Goal: Task Accomplishment & Management: Complete application form

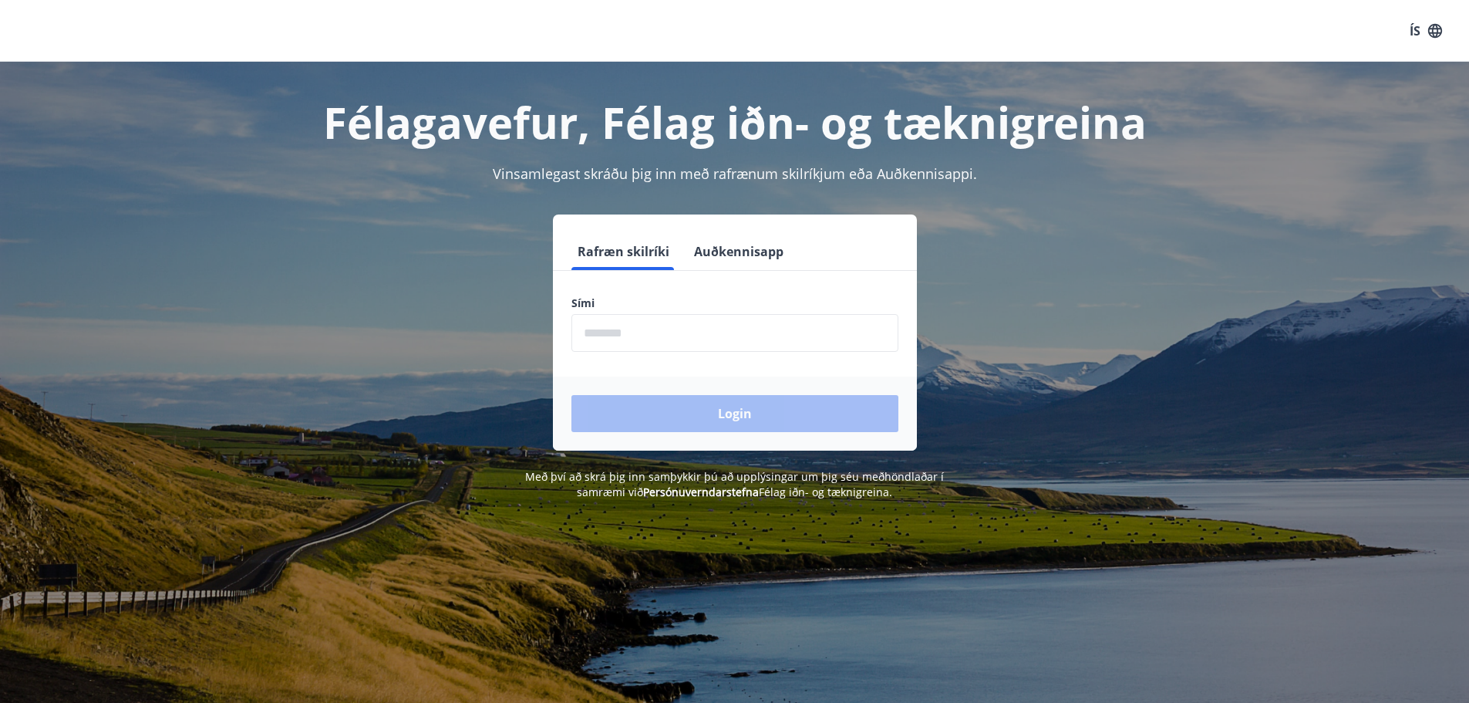
click at [619, 332] on input "phone" at bounding box center [735, 333] width 327 height 38
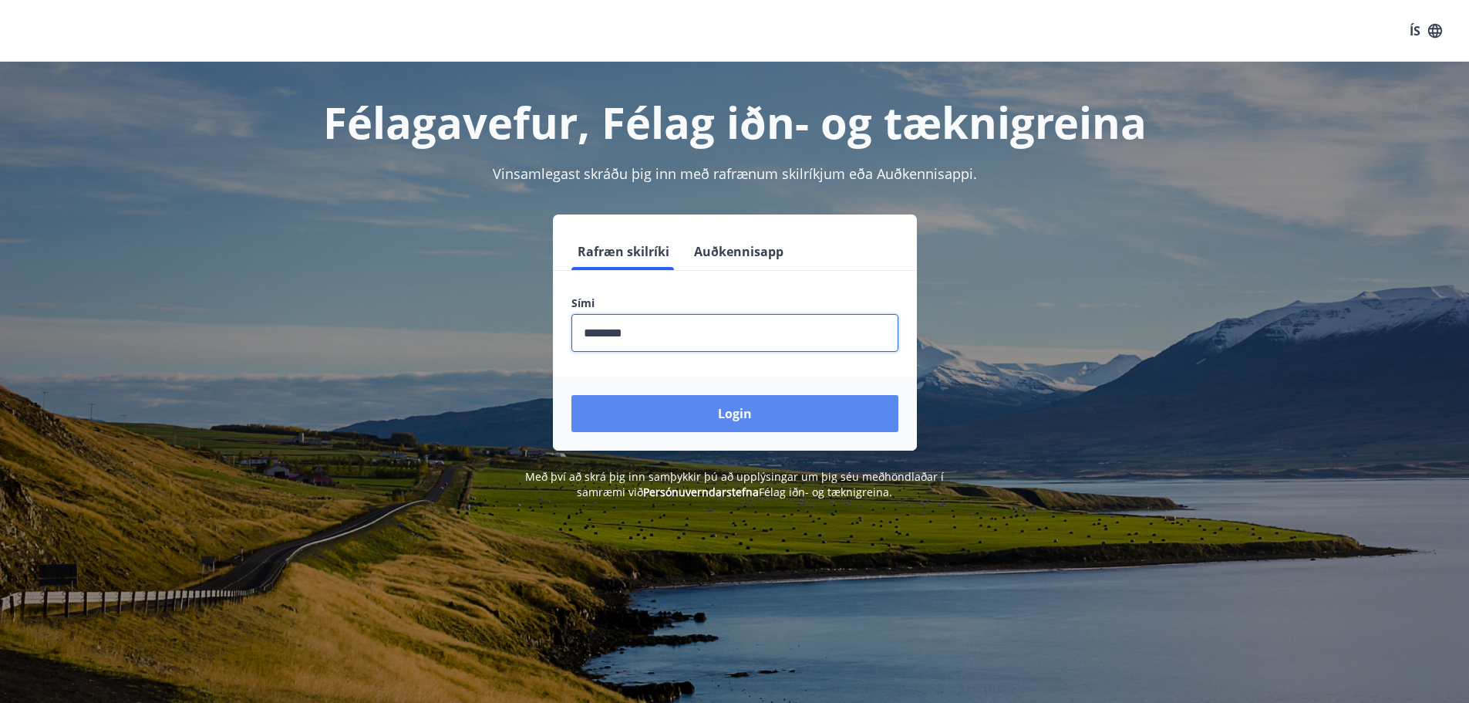
type input "********"
click at [736, 411] on button "Login" at bounding box center [735, 413] width 327 height 37
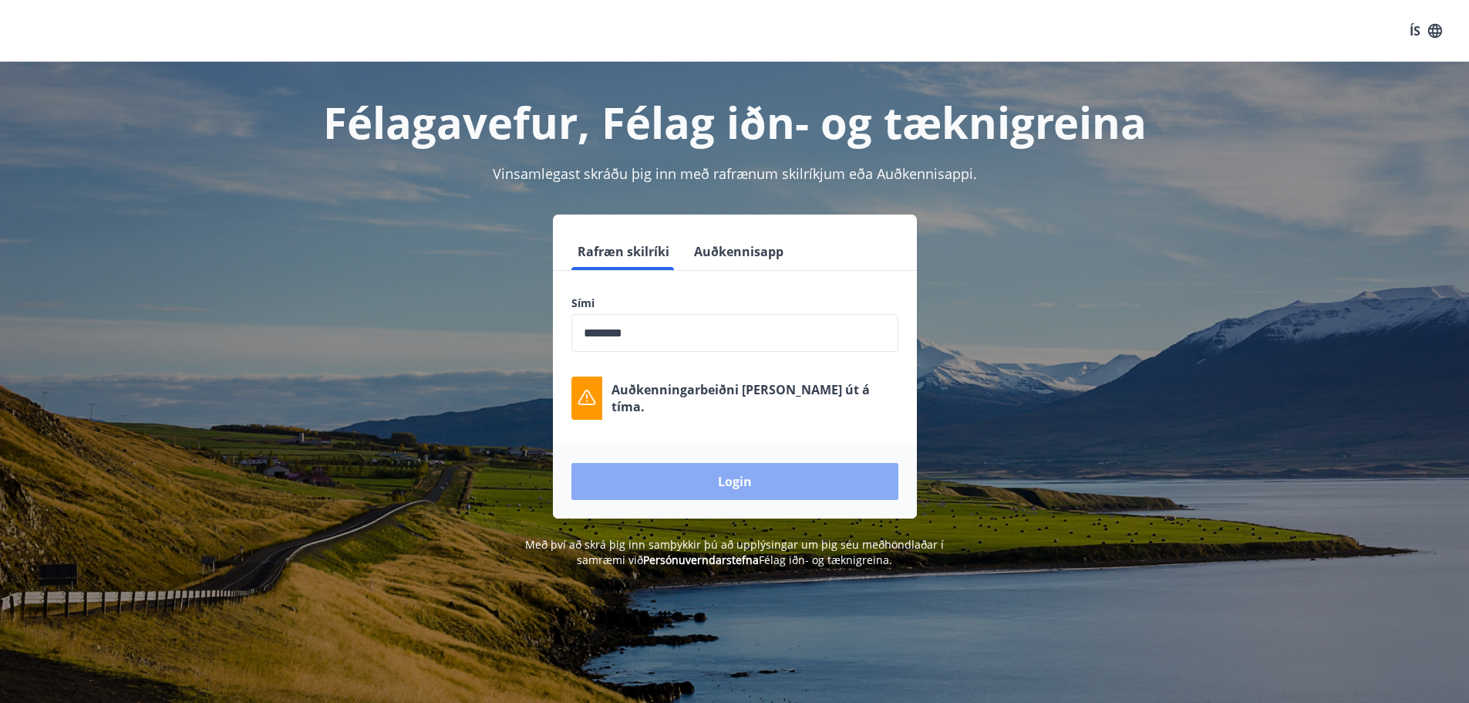
click at [734, 480] on button "Login" at bounding box center [735, 481] width 327 height 37
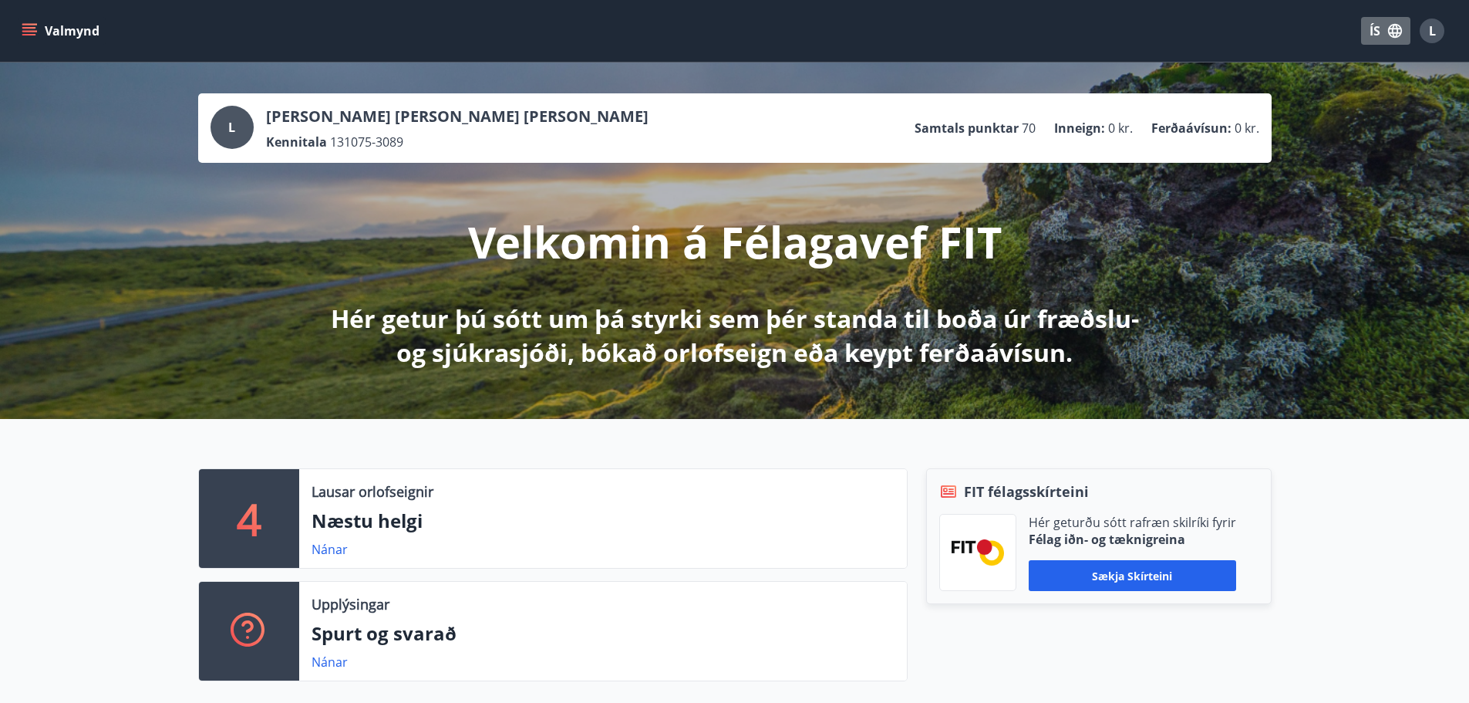
click at [1375, 28] on button "ÍS" at bounding box center [1385, 31] width 49 height 28
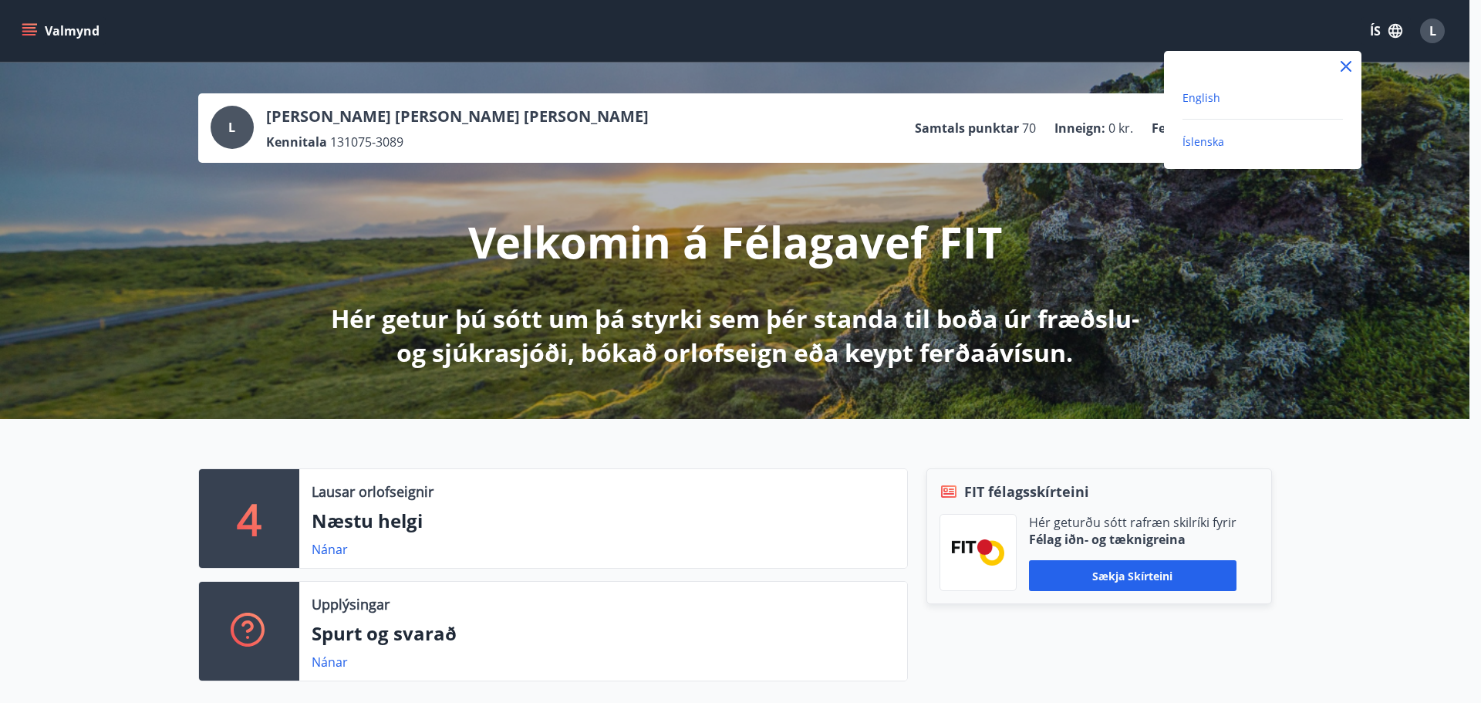
click at [1199, 98] on span "English" at bounding box center [1201, 97] width 38 height 15
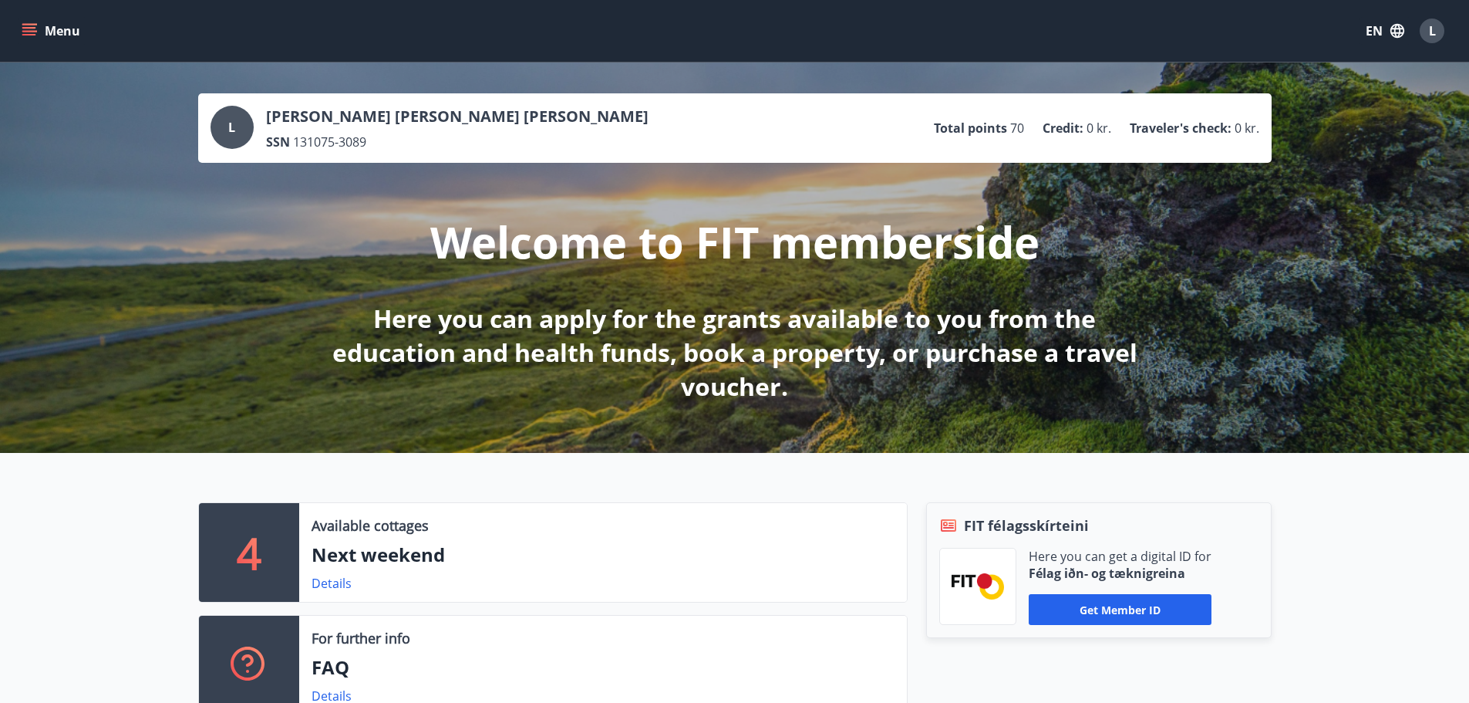
click at [29, 33] on icon "menu" at bounding box center [29, 30] width 15 height 15
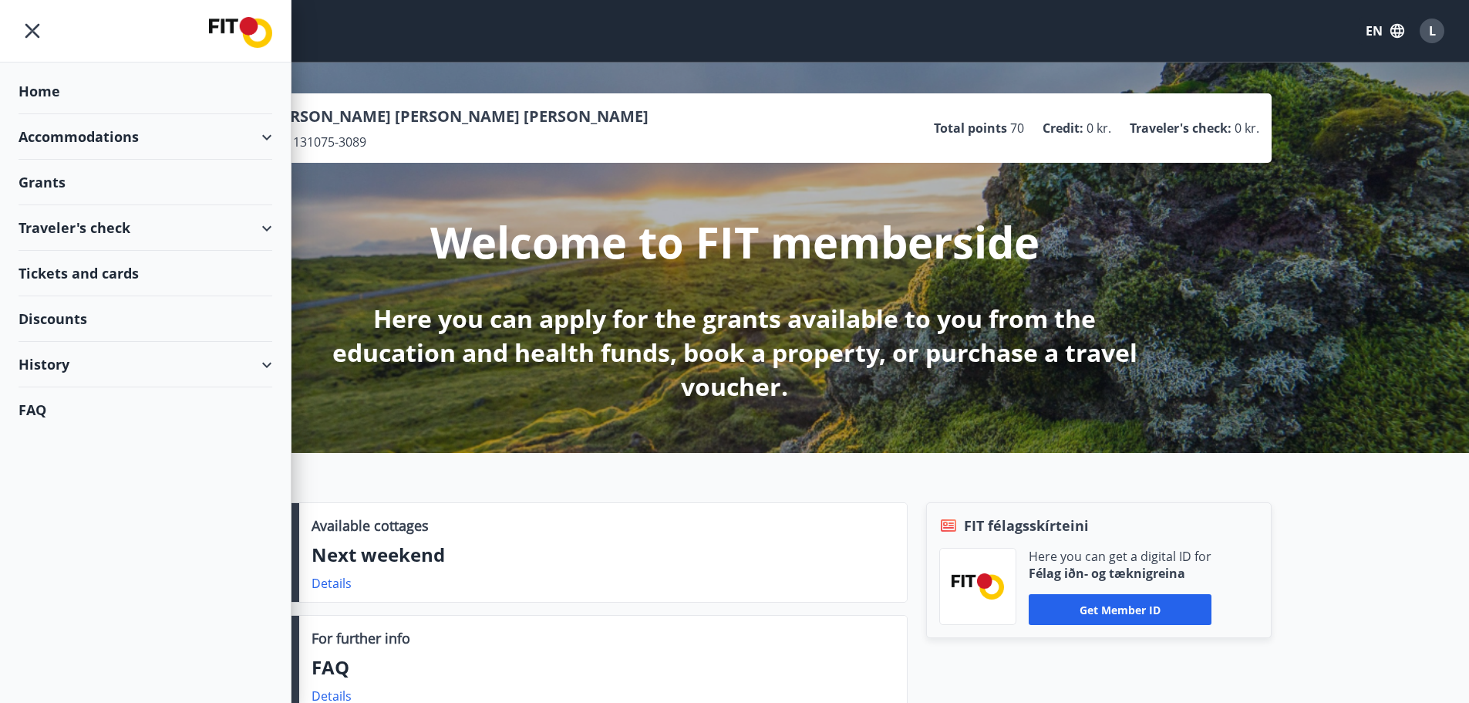
click at [47, 182] on div "Grants" at bounding box center [146, 183] width 254 height 46
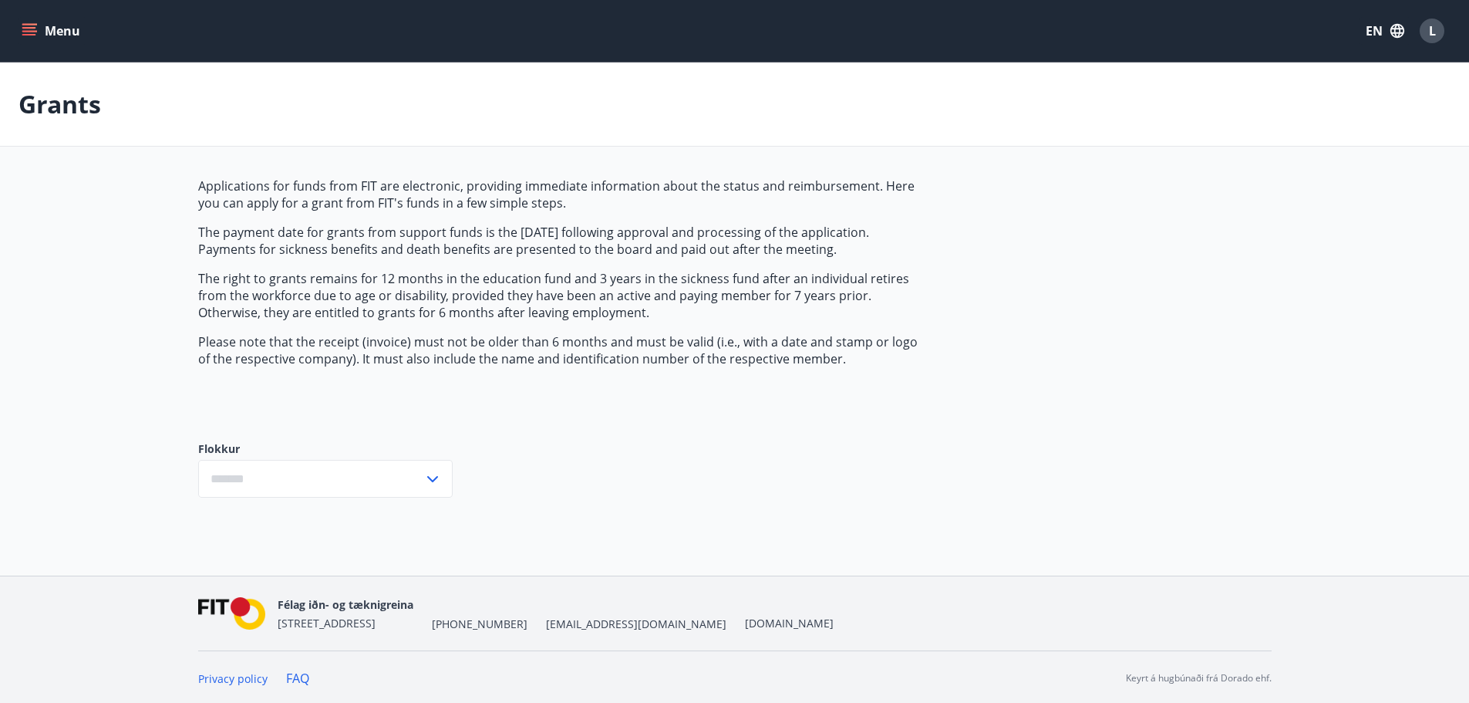
type input "***"
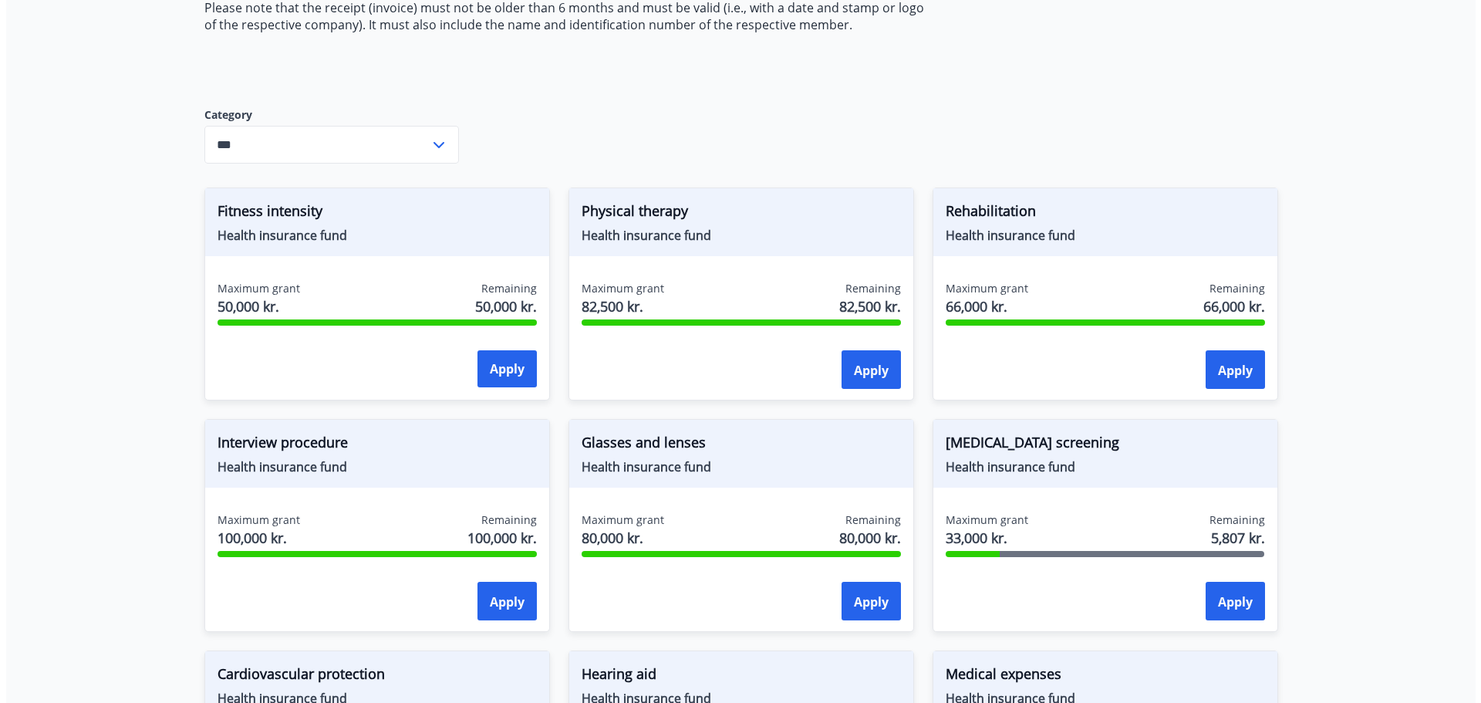
scroll to position [257, 0]
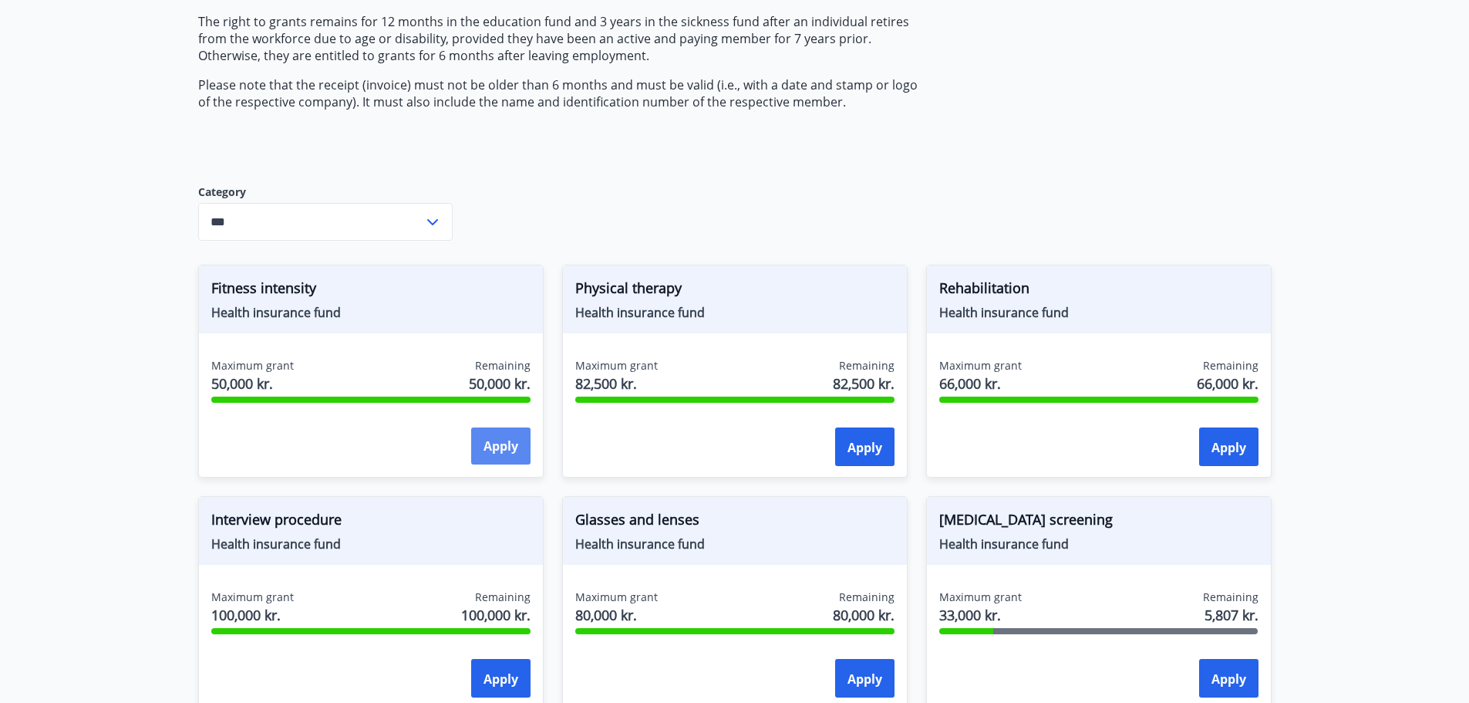
click at [504, 447] on button "Apply" at bounding box center [500, 445] width 59 height 37
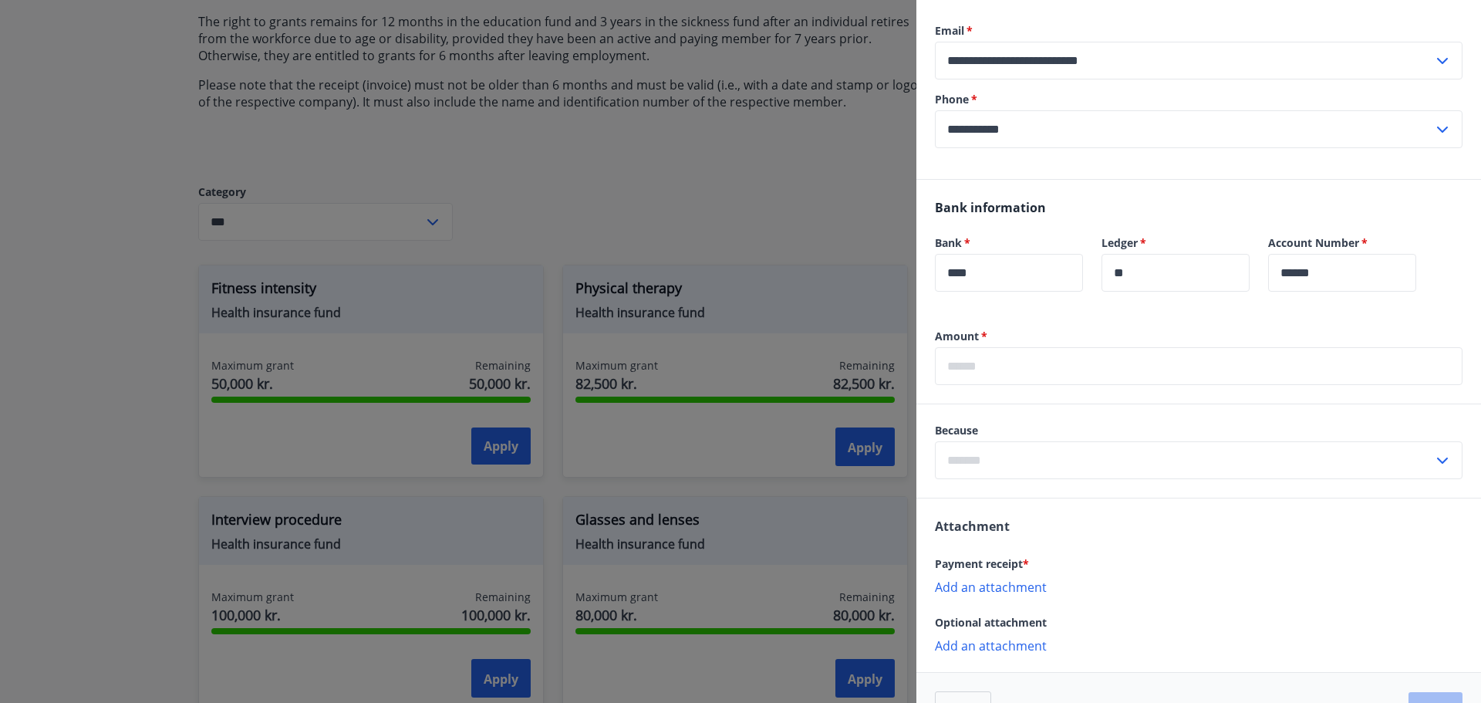
scroll to position [386, 0]
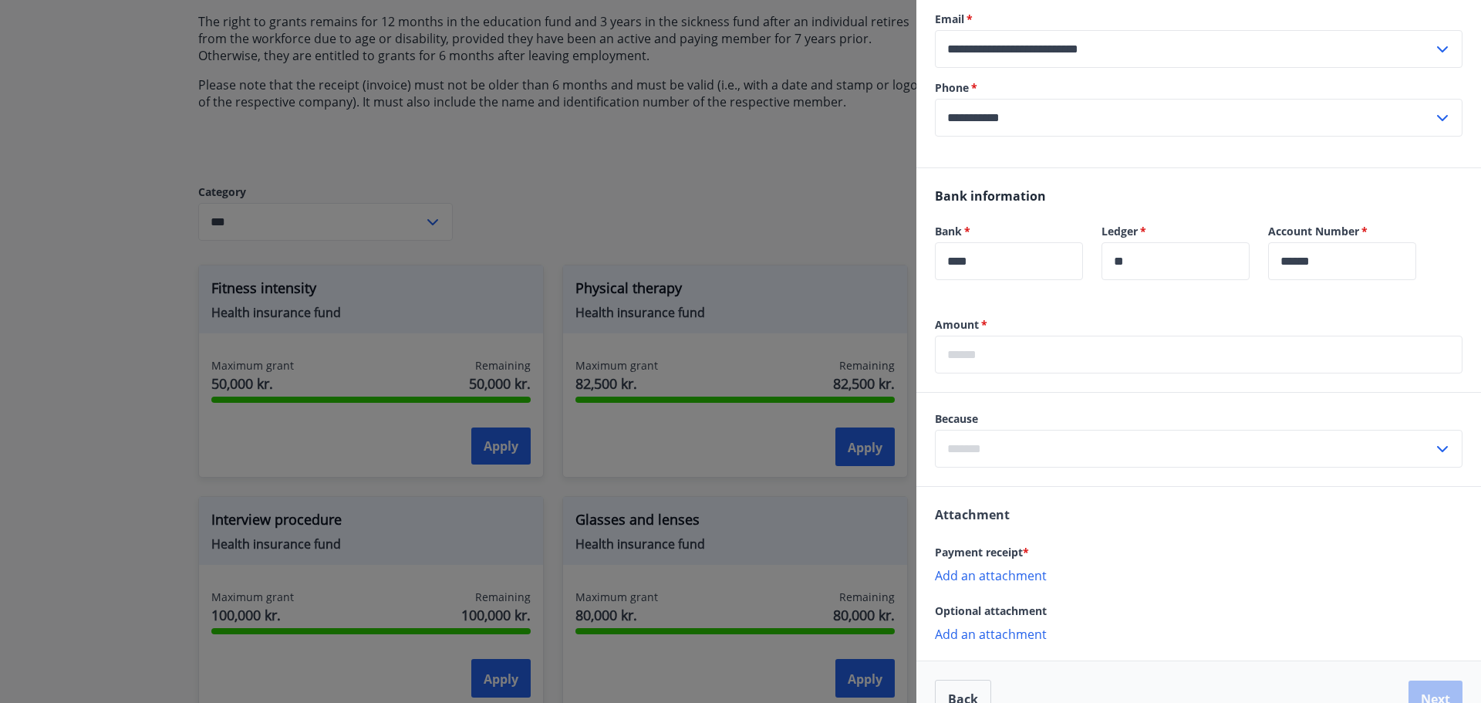
click at [1017, 359] on input "text" at bounding box center [1199, 355] width 528 height 38
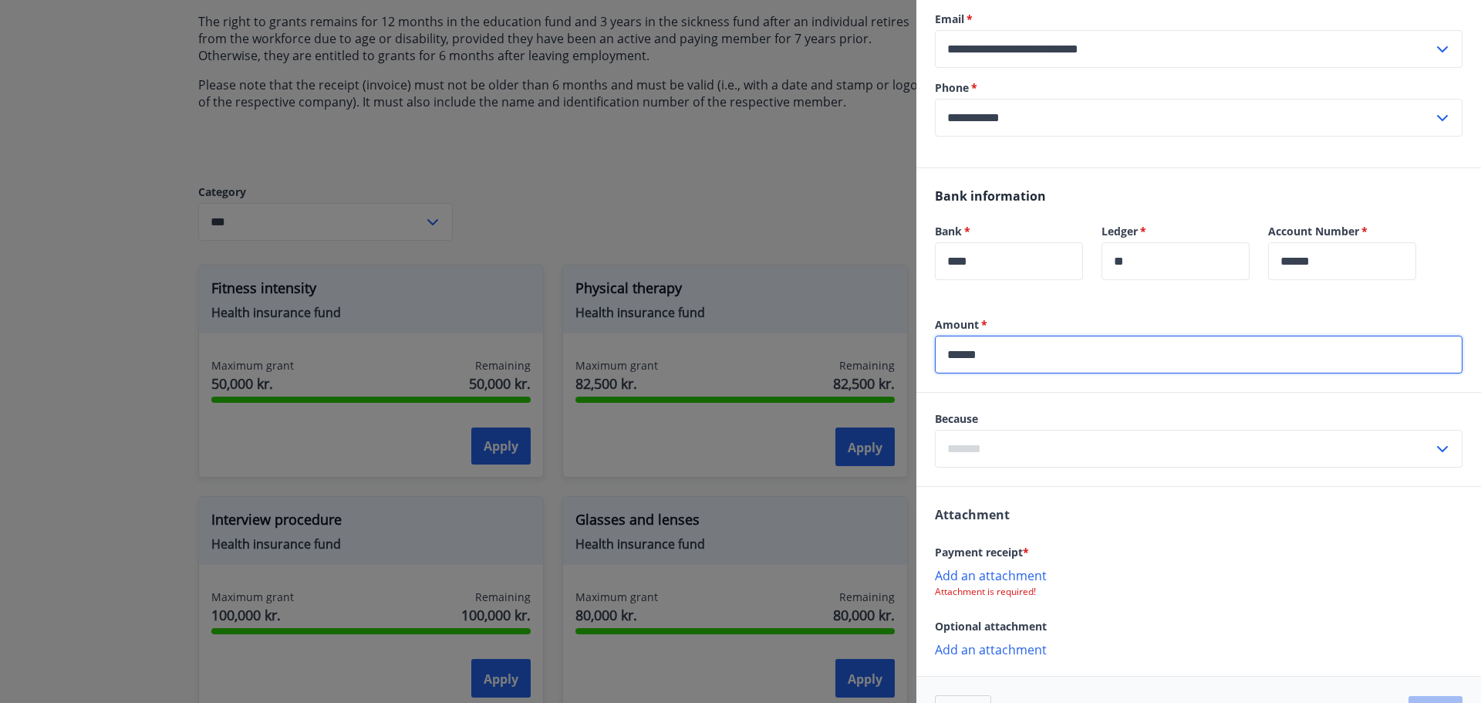
type input "******"
click at [1433, 445] on icon at bounding box center [1442, 449] width 19 height 19
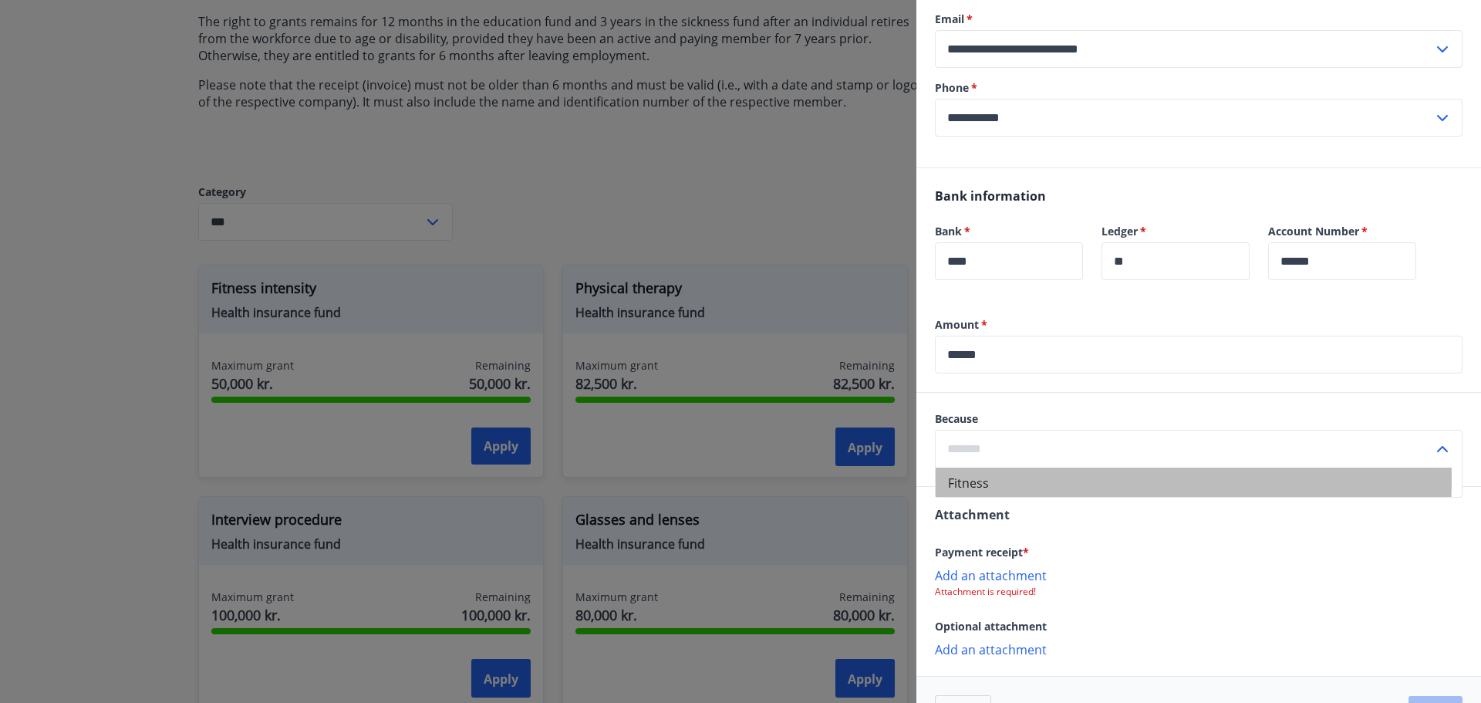
click at [962, 478] on font "Fitness" at bounding box center [968, 482] width 41 height 17
type input "**********"
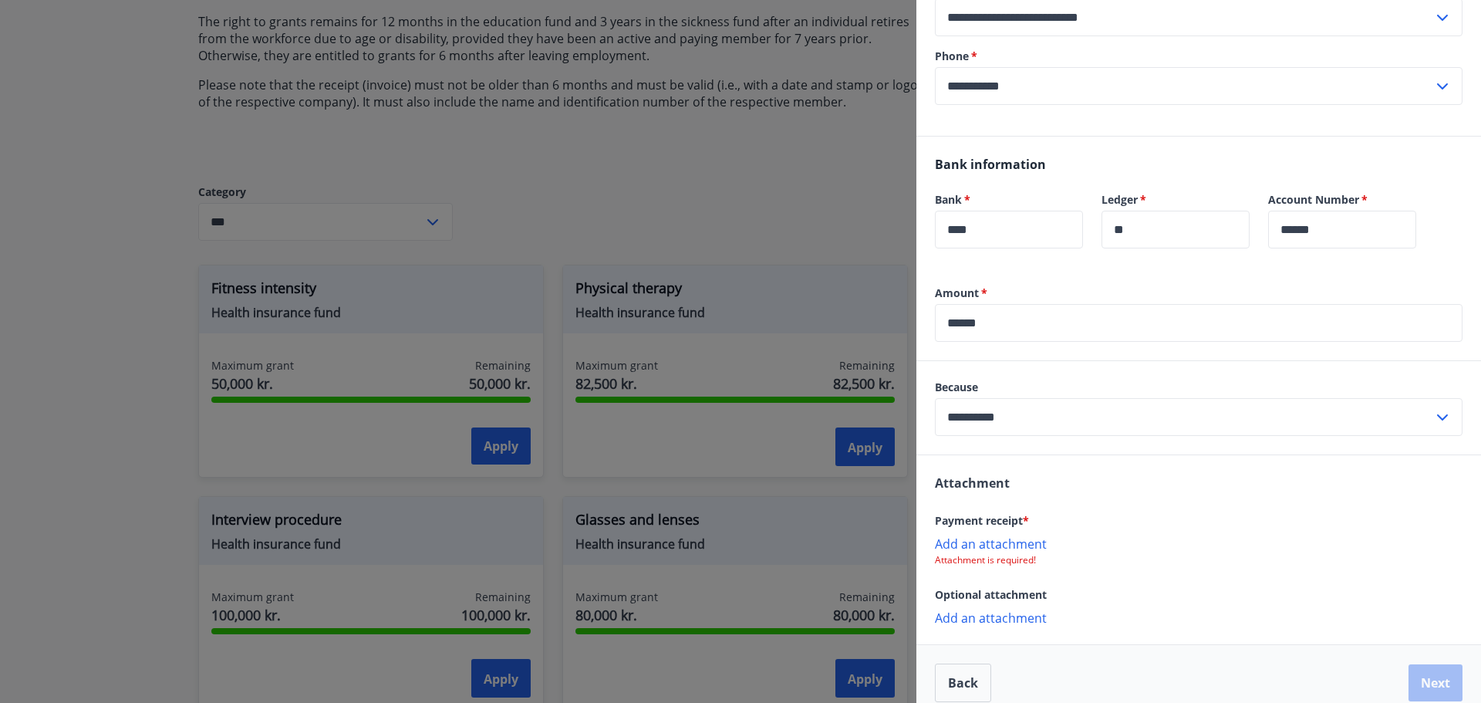
scroll to position [435, 0]
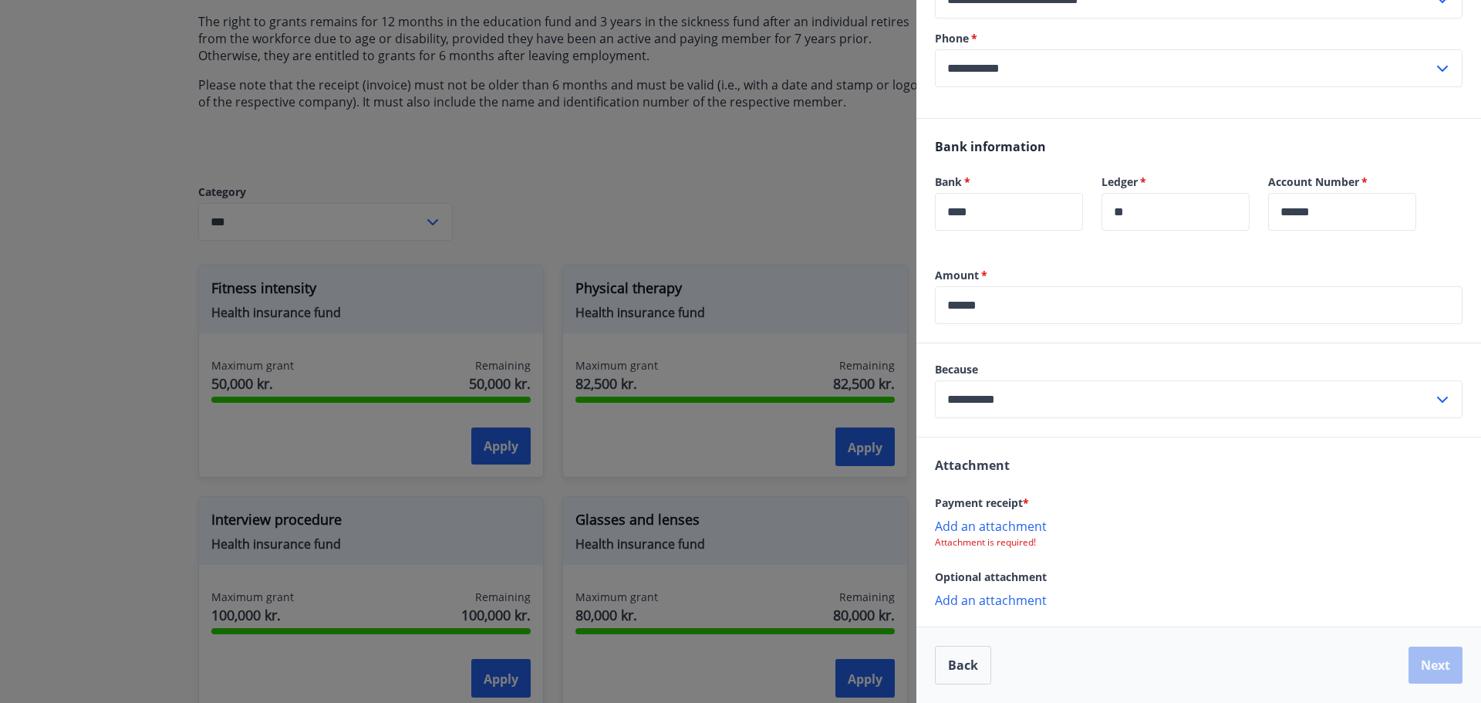
click at [1013, 524] on p "Add an attachment" at bounding box center [1199, 525] width 528 height 15
click at [1435, 671] on button "Next" at bounding box center [1435, 666] width 54 height 37
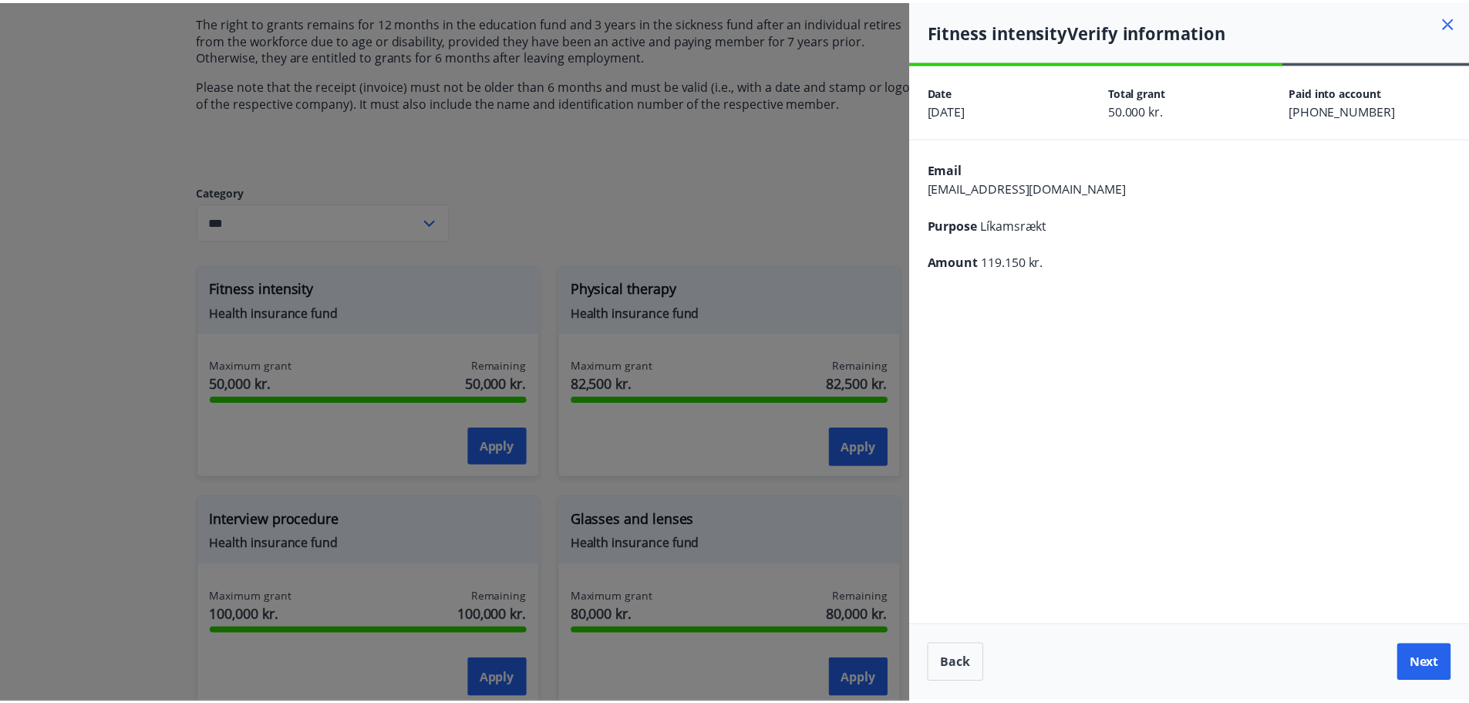
scroll to position [0, 0]
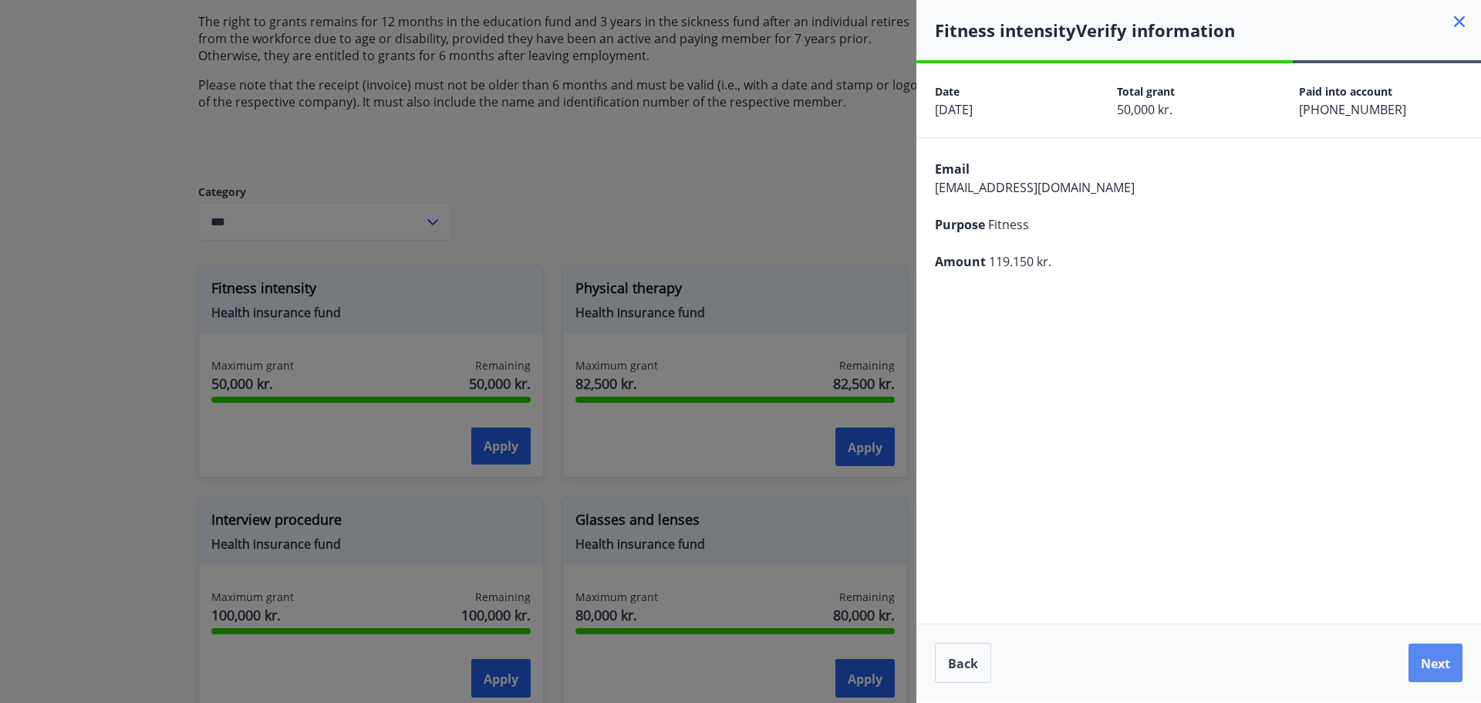
click at [1428, 659] on font "Next" at bounding box center [1435, 663] width 29 height 17
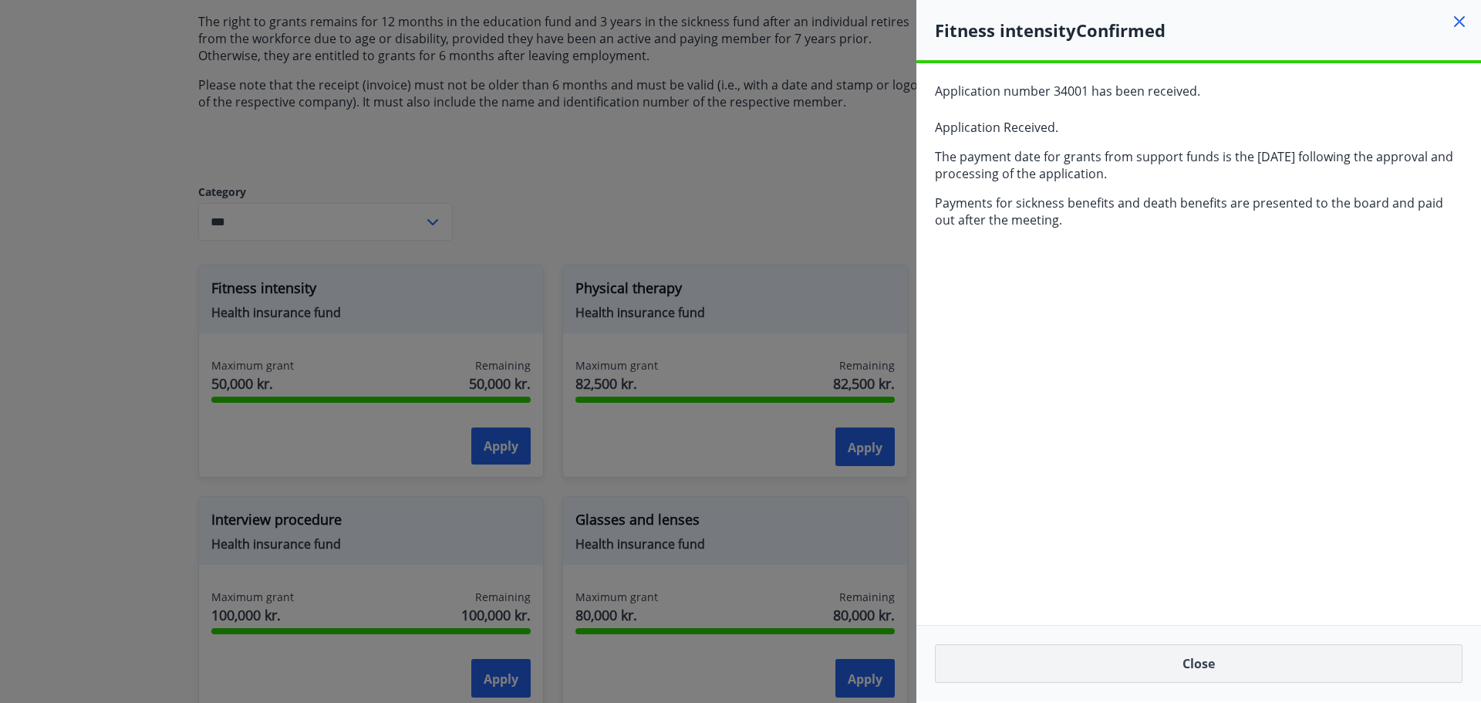
click at [1196, 662] on button "Close" at bounding box center [1199, 663] width 528 height 39
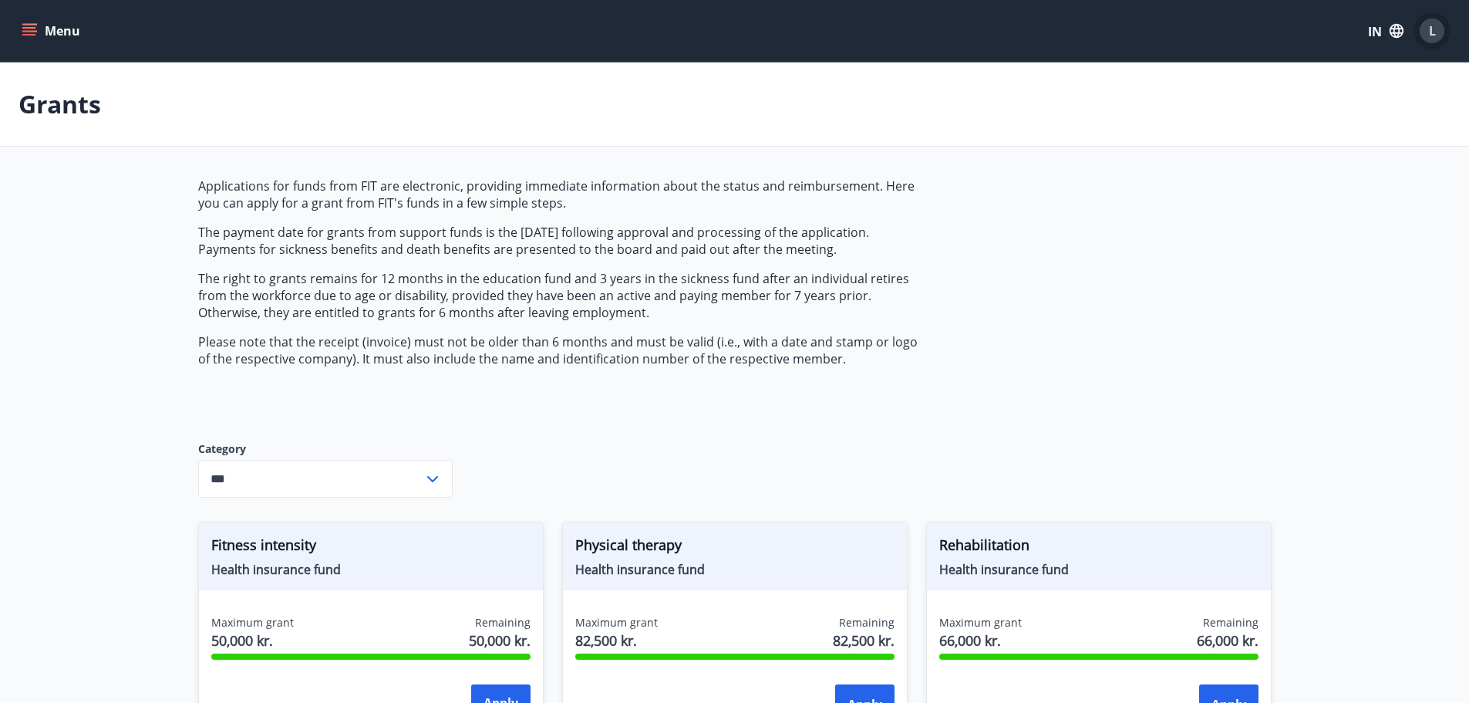
click at [1440, 25] on div "L" at bounding box center [1432, 31] width 25 height 25
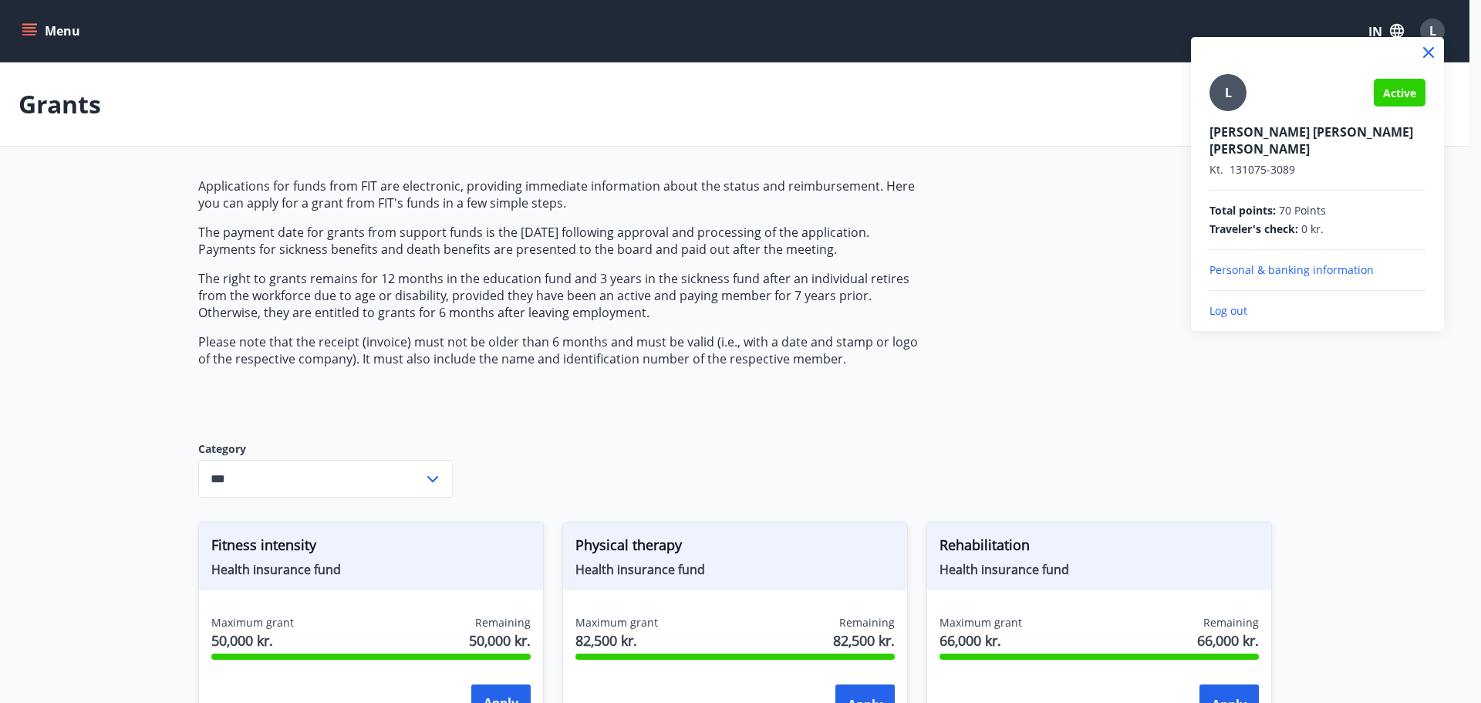
click at [1228, 303] on p "Log out" at bounding box center [1317, 310] width 216 height 15
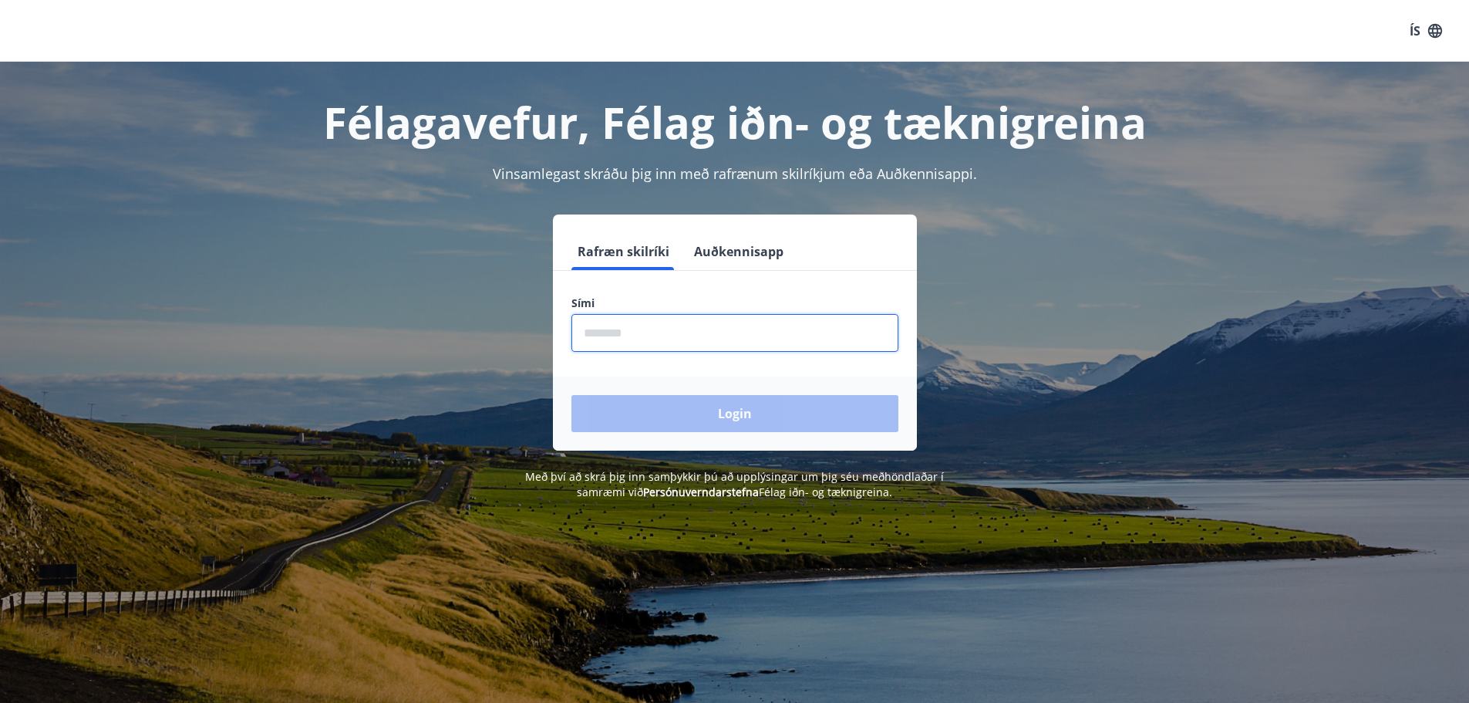
click at [661, 339] on input "phone" at bounding box center [735, 333] width 327 height 38
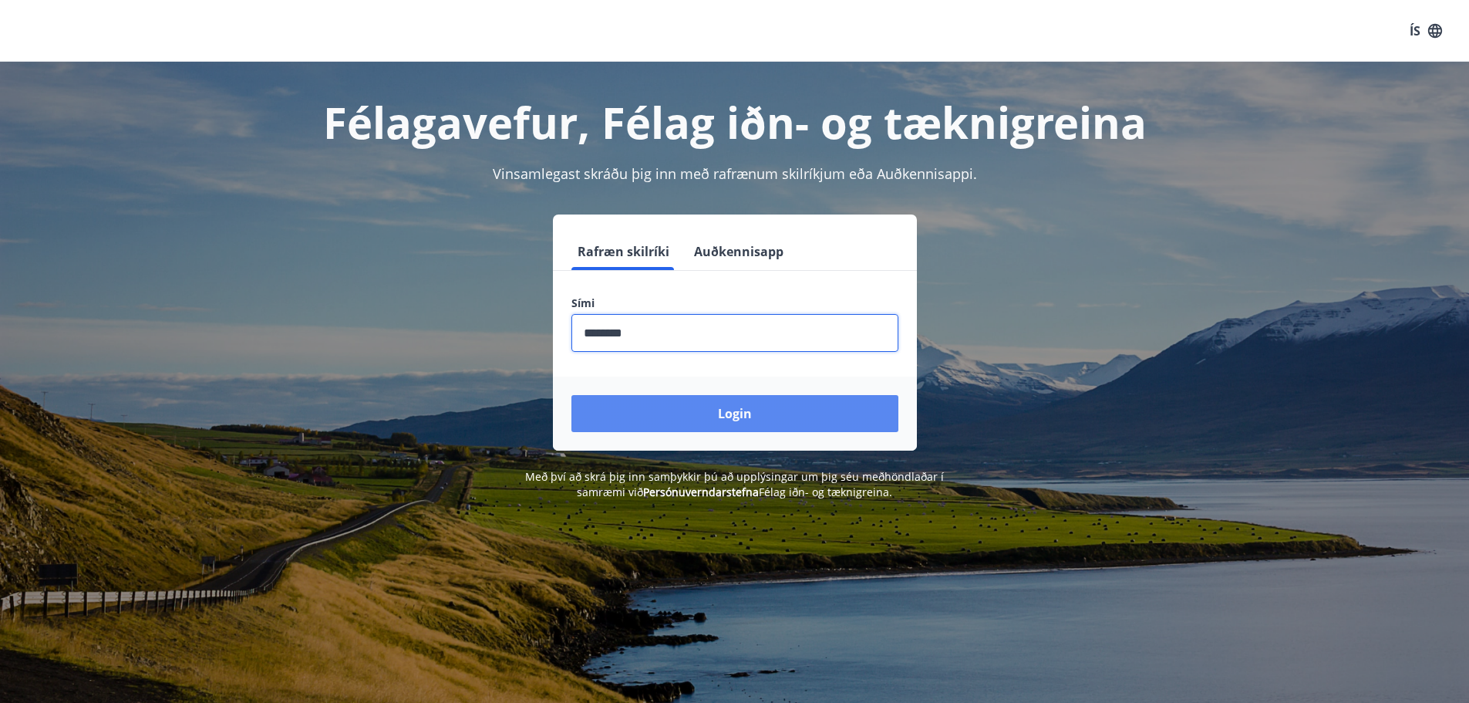
type input "********"
click at [733, 412] on button "Login" at bounding box center [735, 413] width 327 height 37
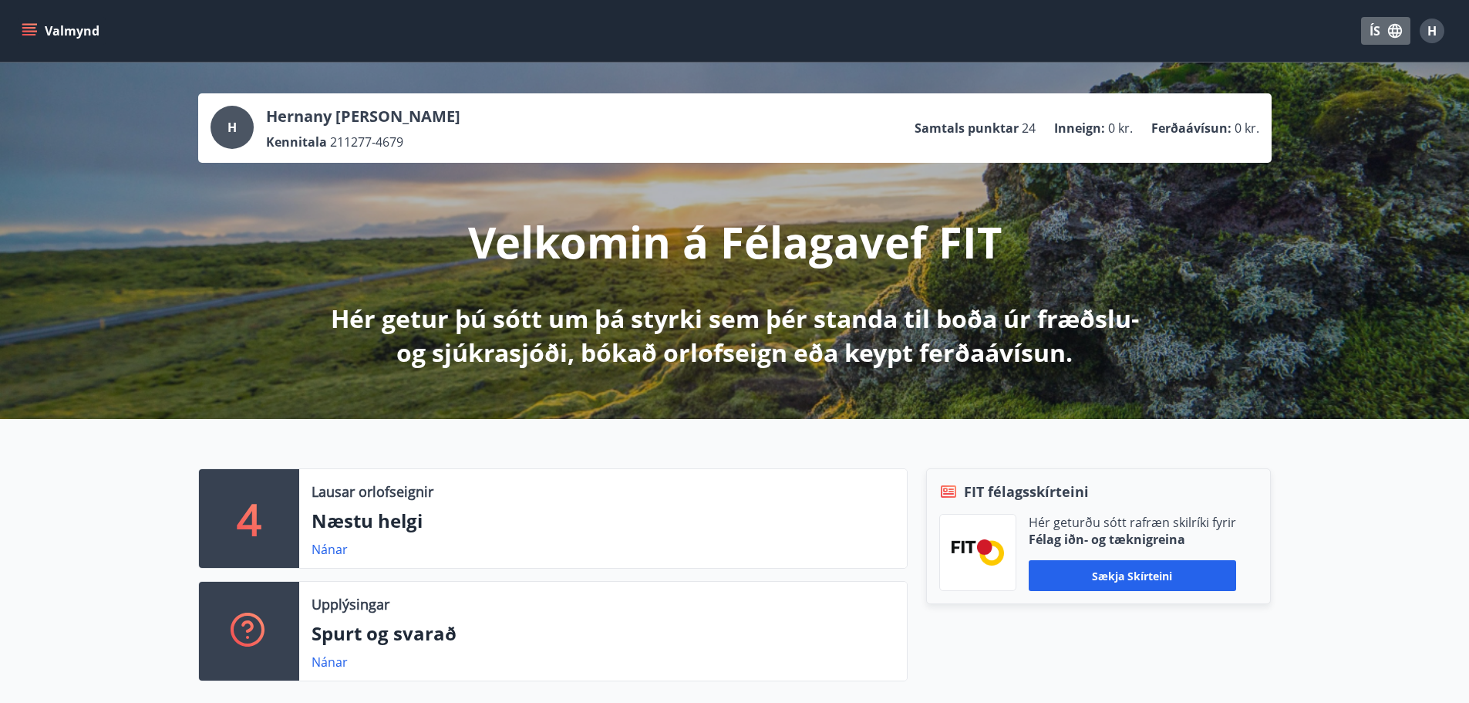
click at [1373, 31] on button "ÍS" at bounding box center [1385, 31] width 49 height 28
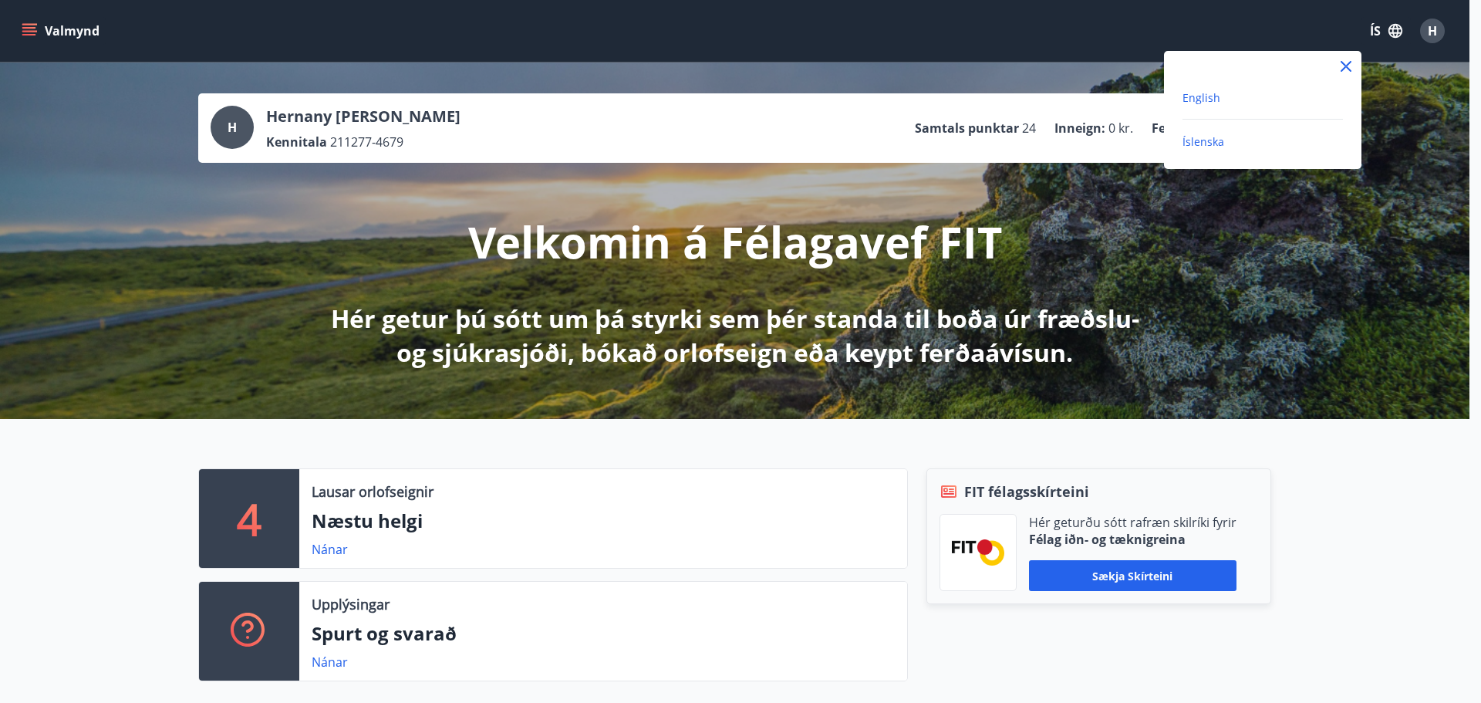
click at [1198, 103] on span "English" at bounding box center [1201, 97] width 38 height 15
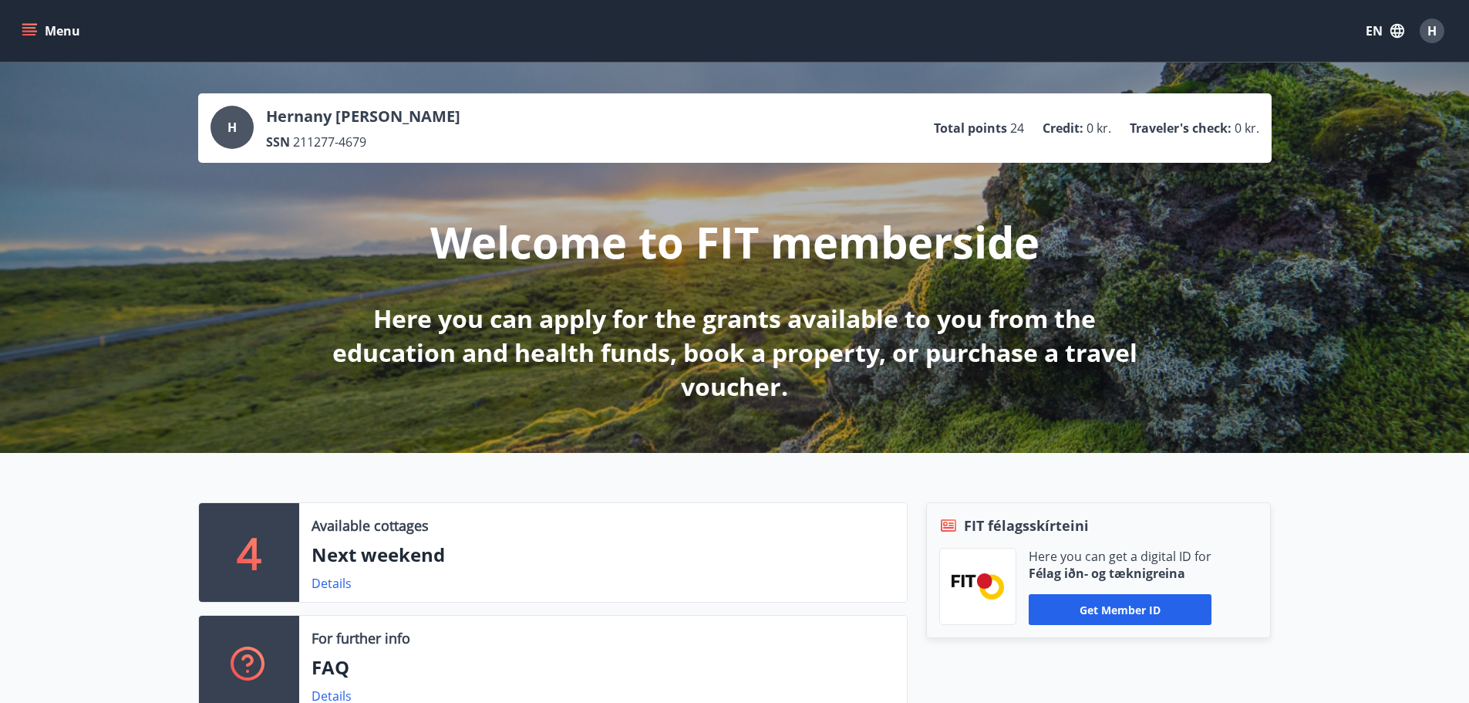
click at [32, 30] on icon "menu" at bounding box center [29, 30] width 15 height 15
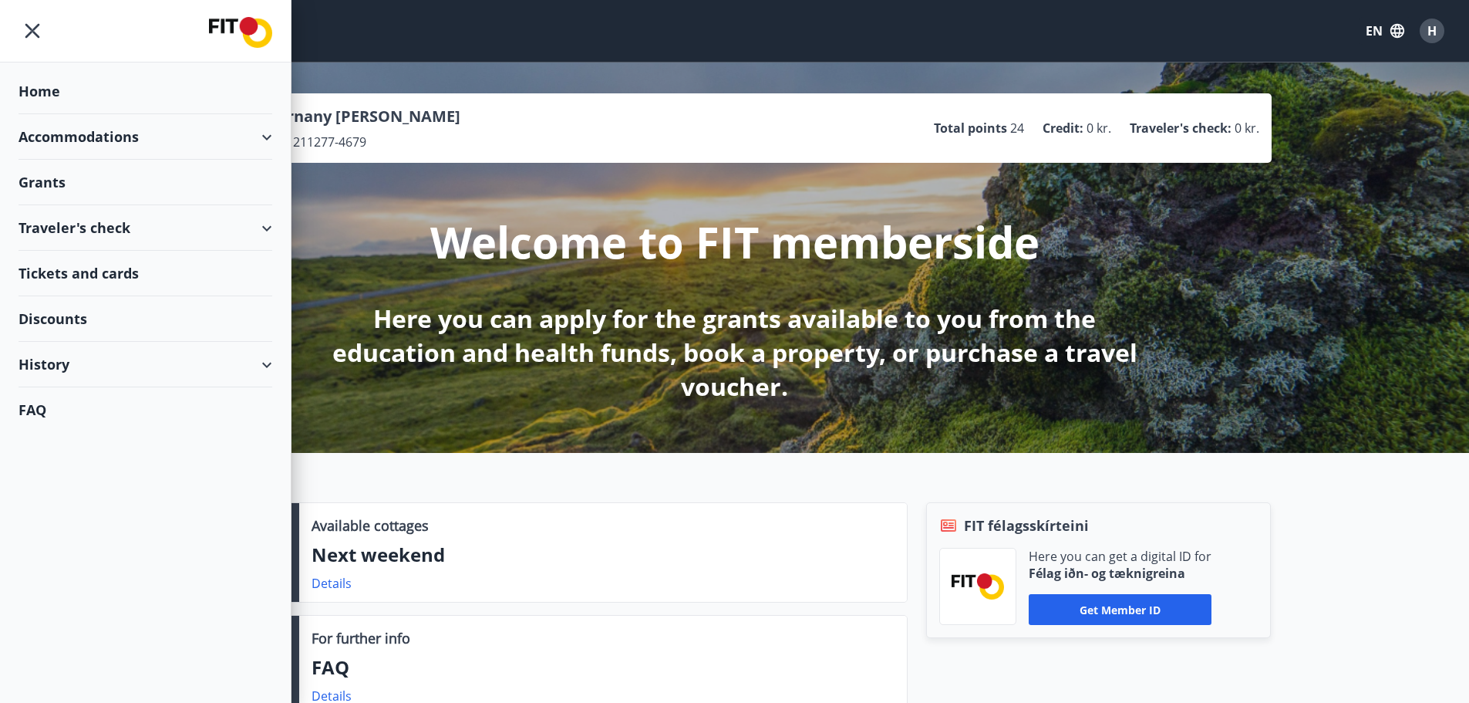
click at [52, 177] on div "Grants" at bounding box center [146, 183] width 254 height 46
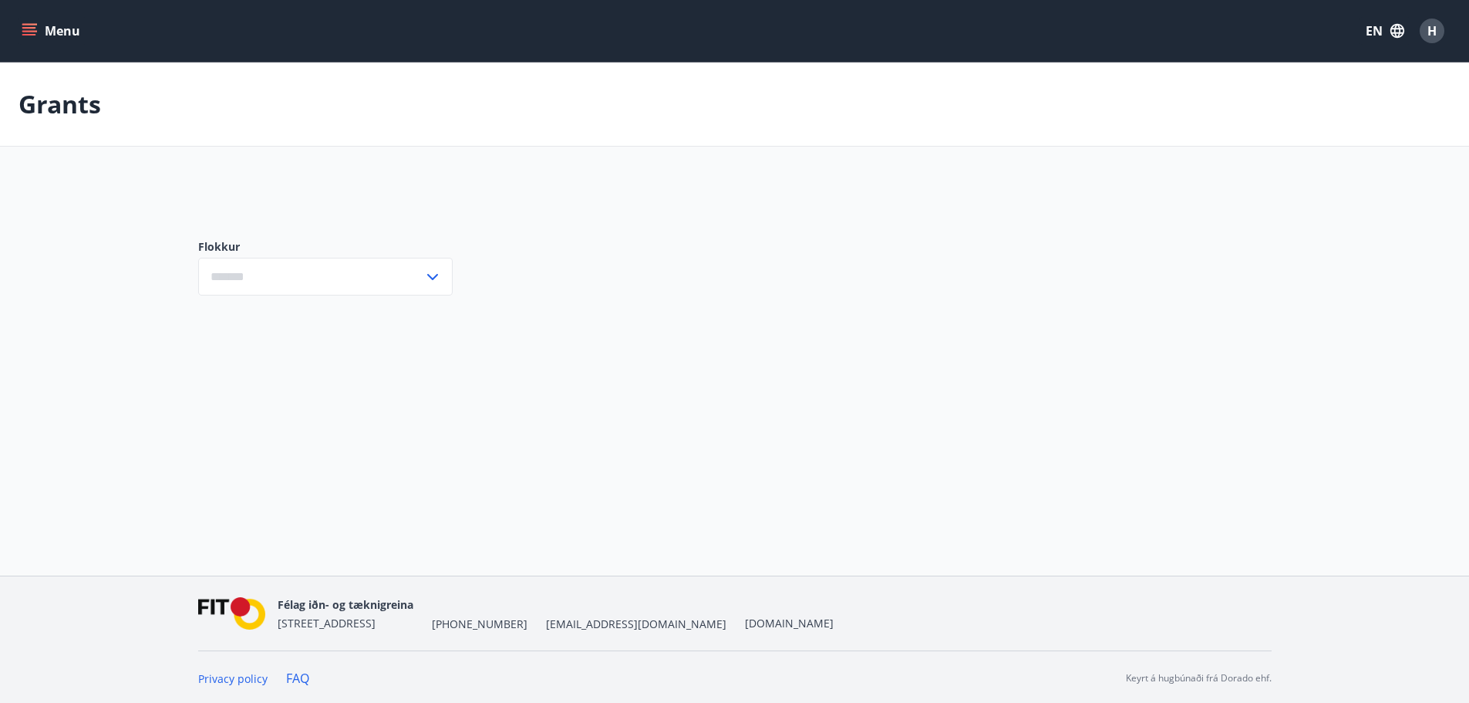
type input "***"
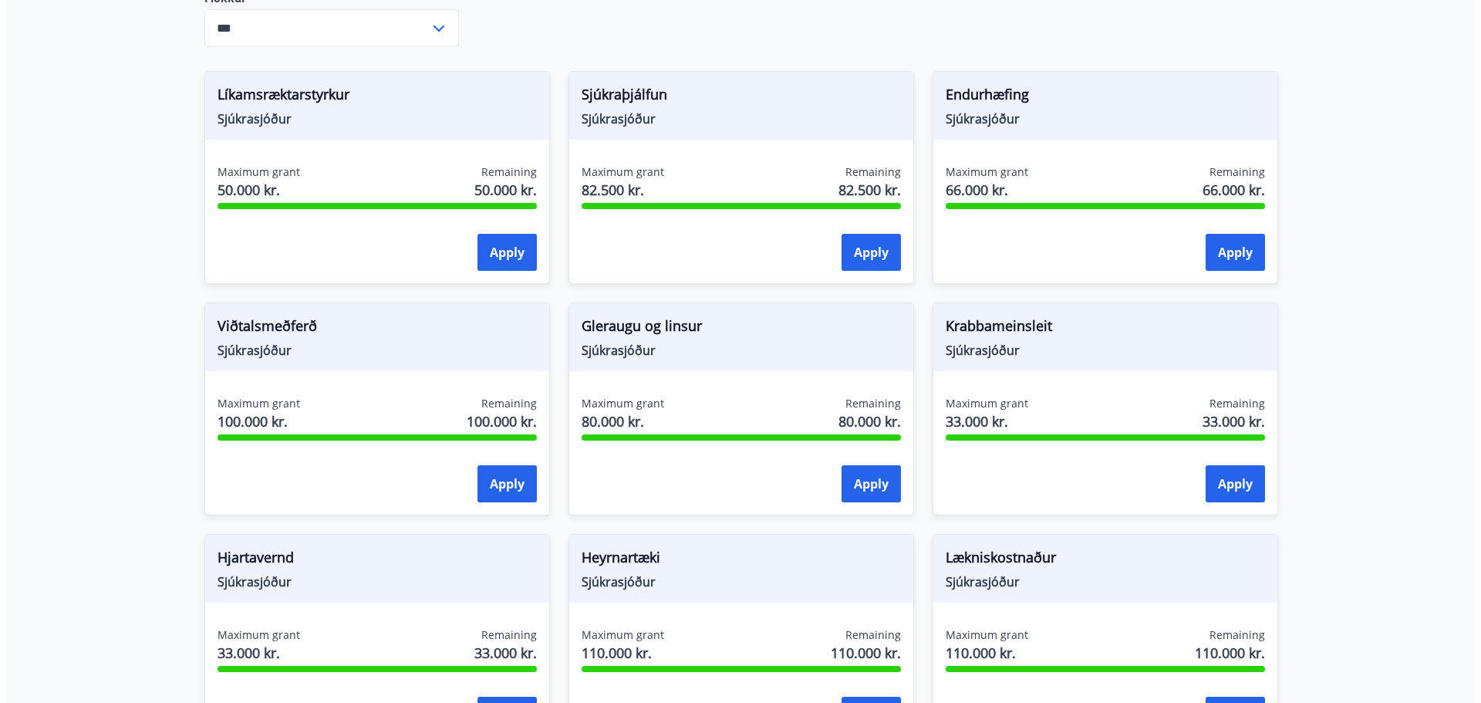
scroll to position [463, 0]
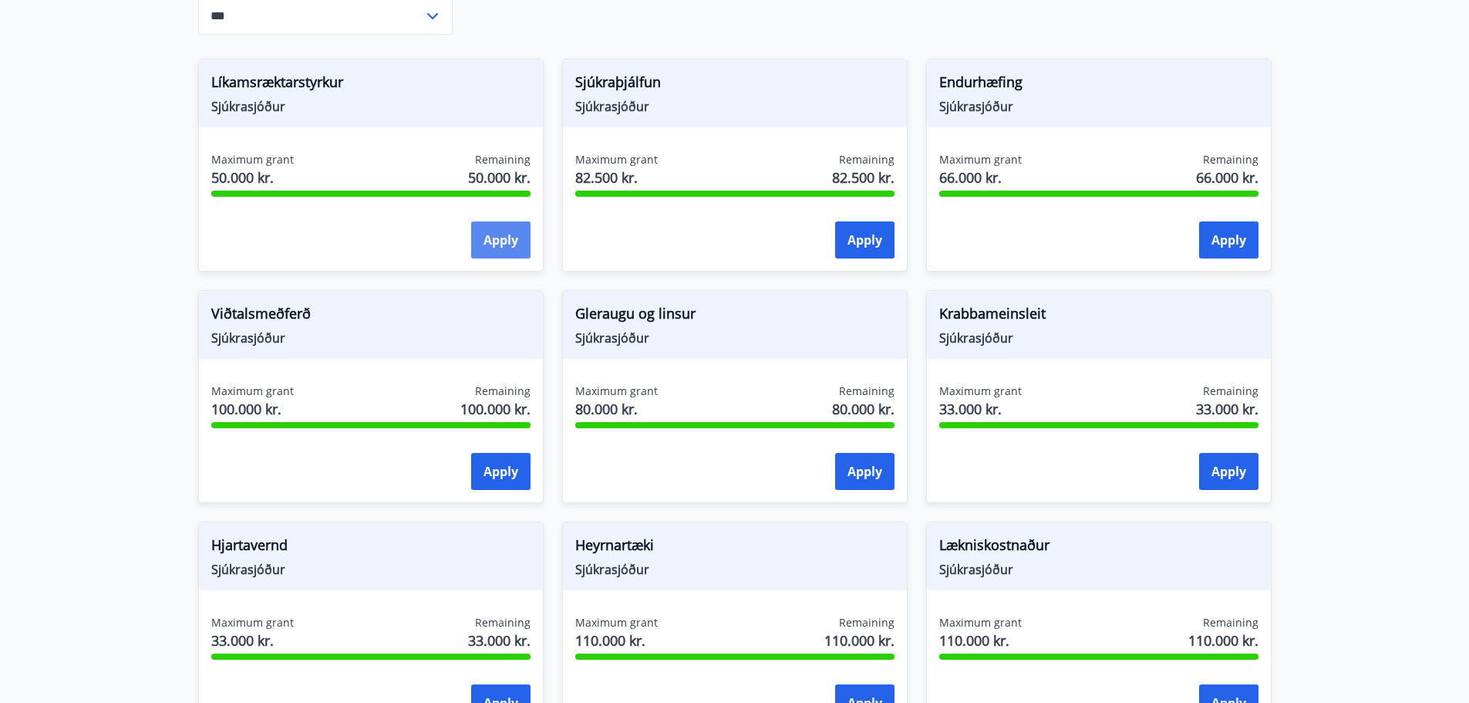
click at [498, 238] on button "Apply" at bounding box center [500, 239] width 59 height 37
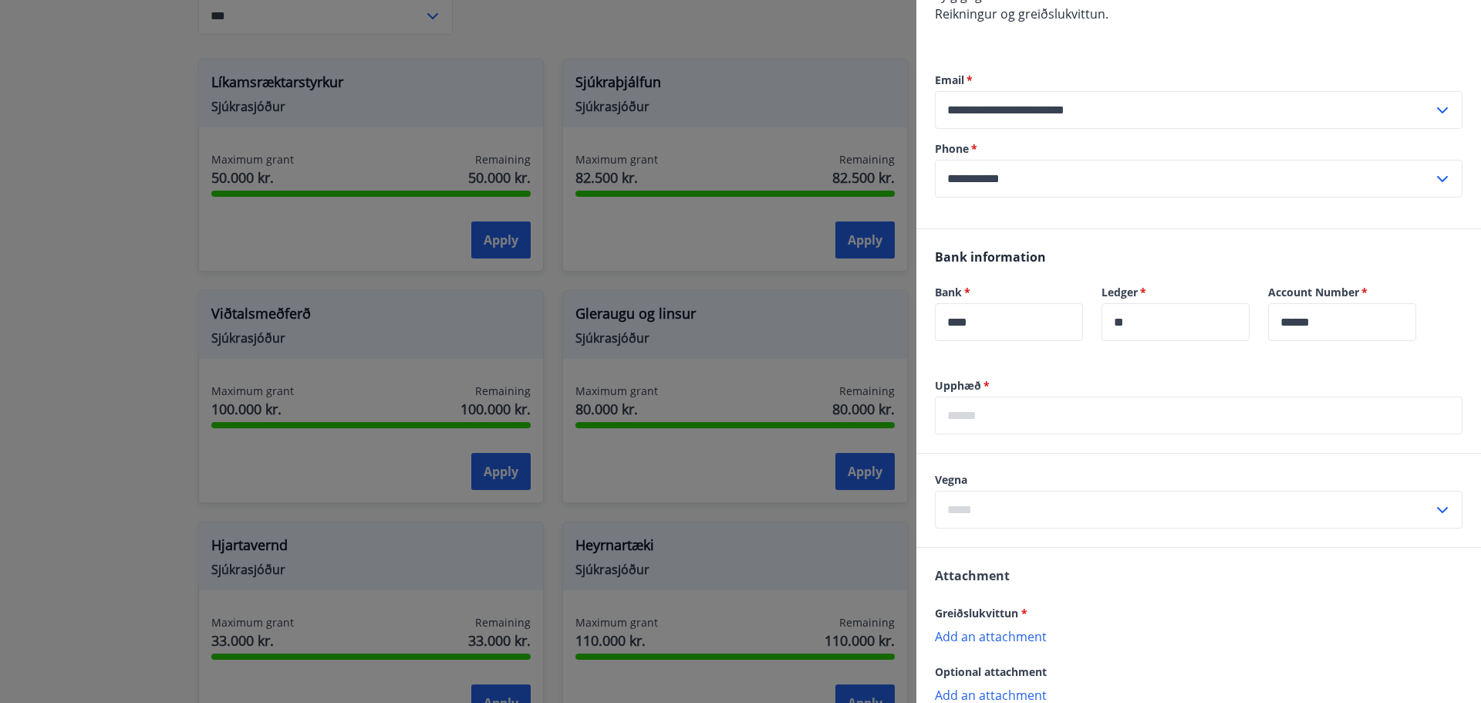
scroll to position [309, 0]
drag, startPoint x: 996, startPoint y: 399, endPoint x: 1011, endPoint y: 401, distance: 15.6
click at [996, 399] on input "text" at bounding box center [1199, 413] width 528 height 38
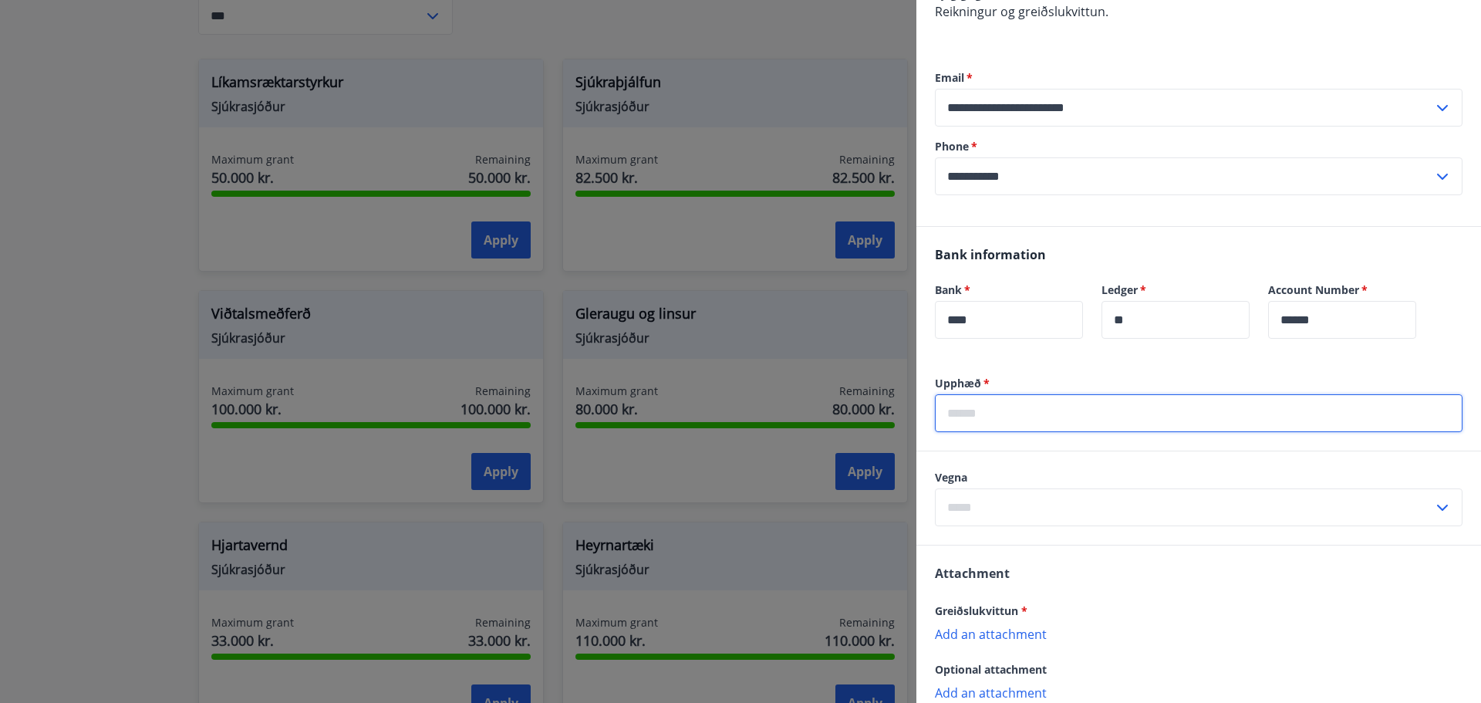
type input "******"
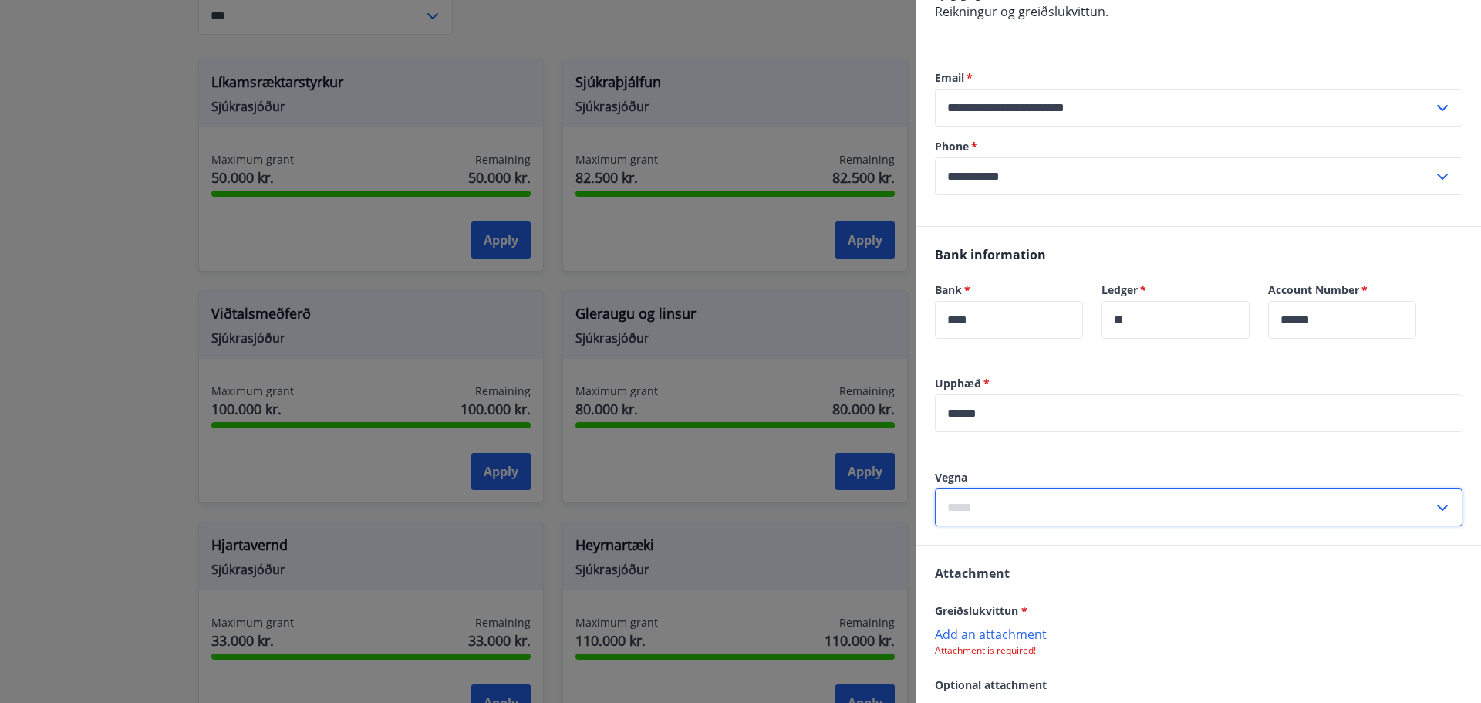
click at [1032, 488] on input "text" at bounding box center [1184, 507] width 498 height 38
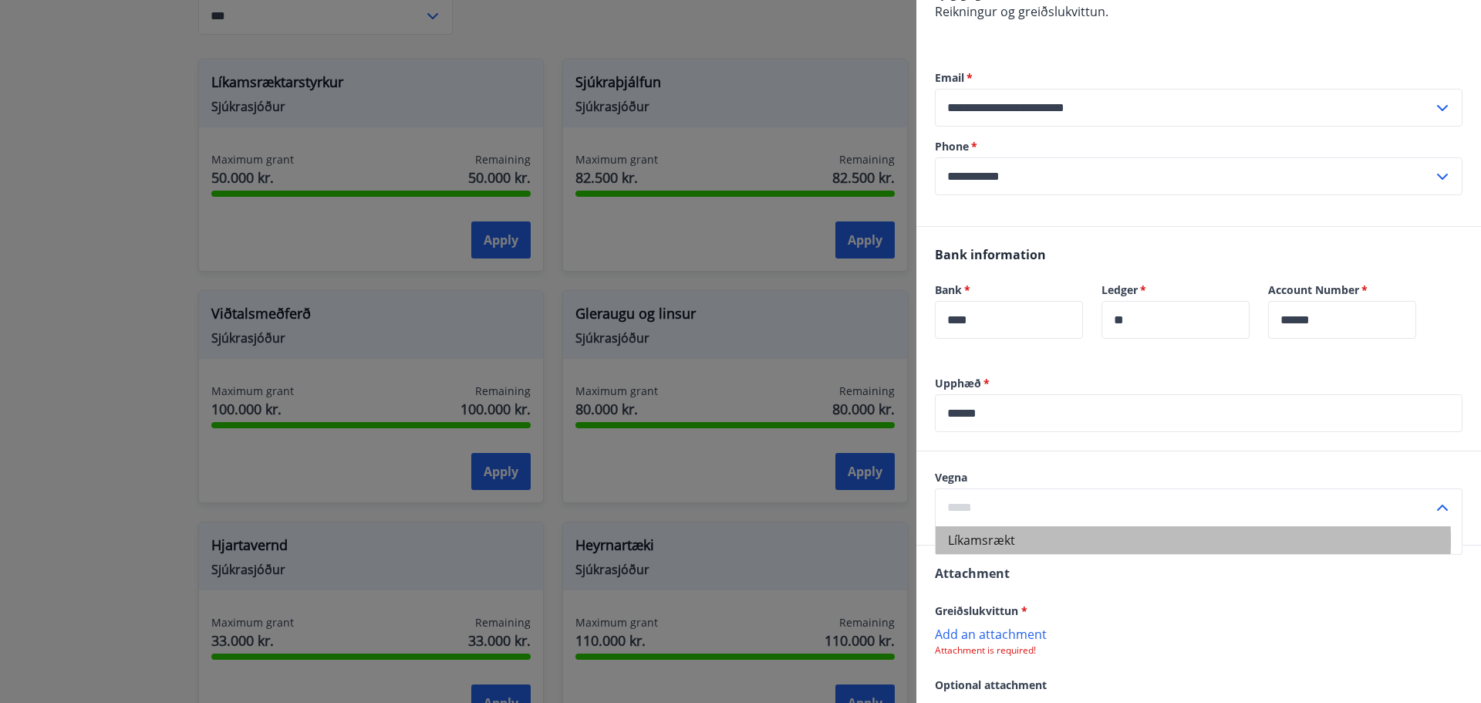
click at [1013, 526] on li "Líkamsrækt" at bounding box center [1199, 540] width 526 height 28
type input "**********"
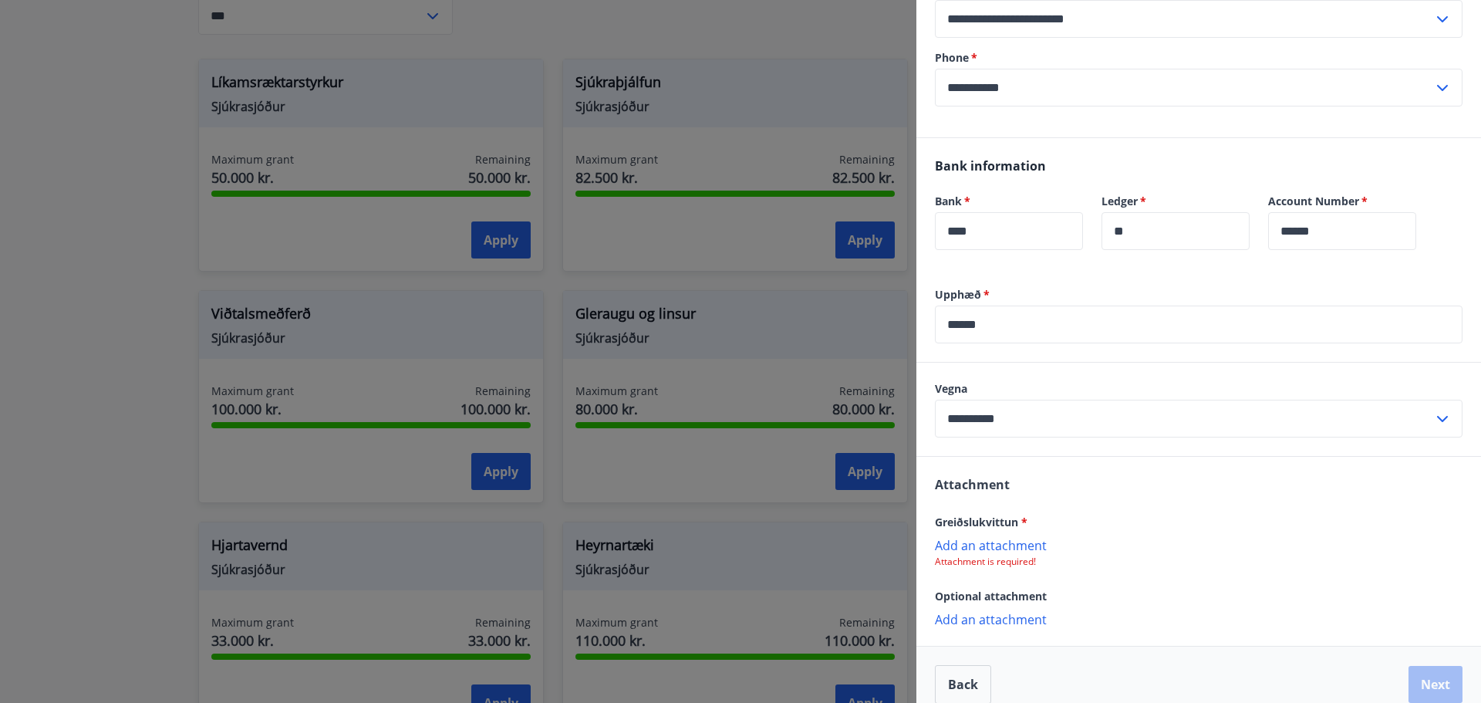
scroll to position [398, 0]
click at [1028, 536] on p "Add an attachment" at bounding box center [1199, 543] width 528 height 15
click at [1435, 668] on button "Next" at bounding box center [1435, 684] width 54 height 37
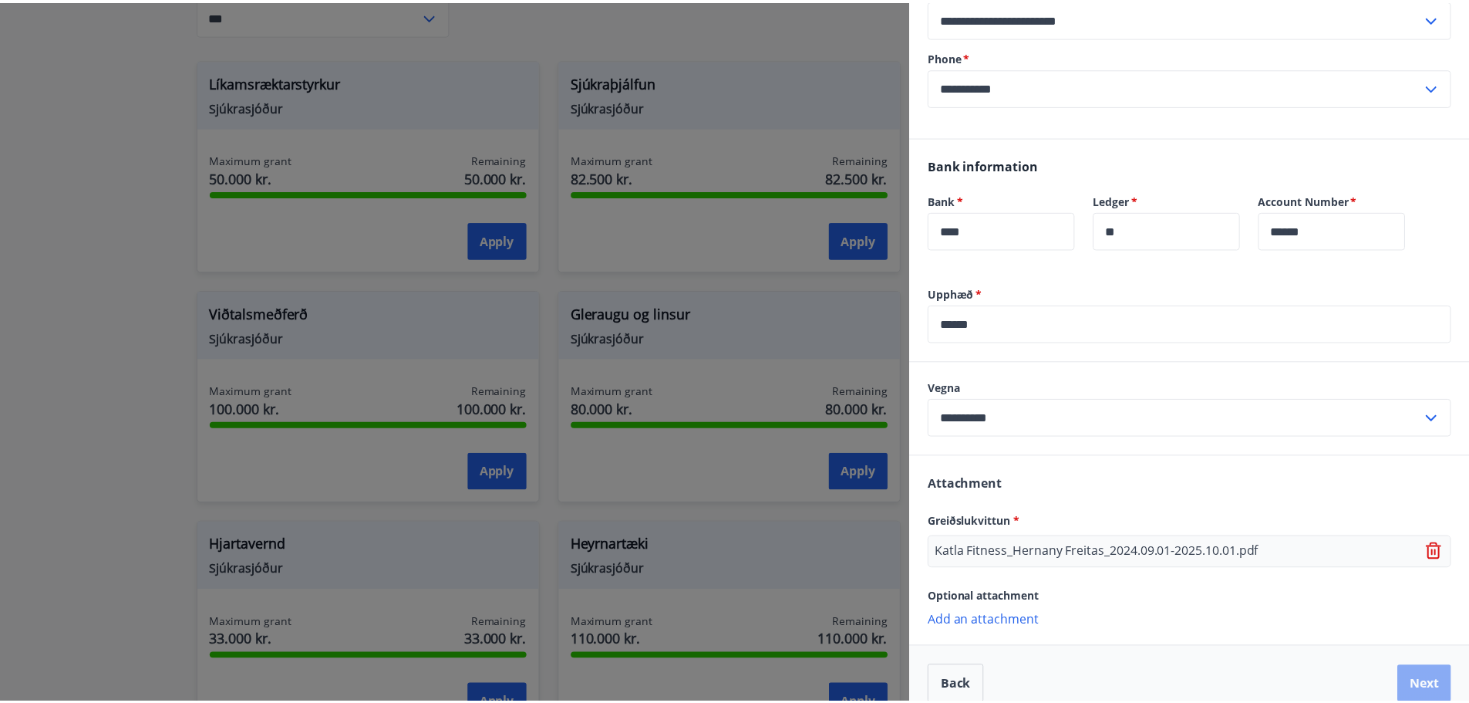
scroll to position [0, 0]
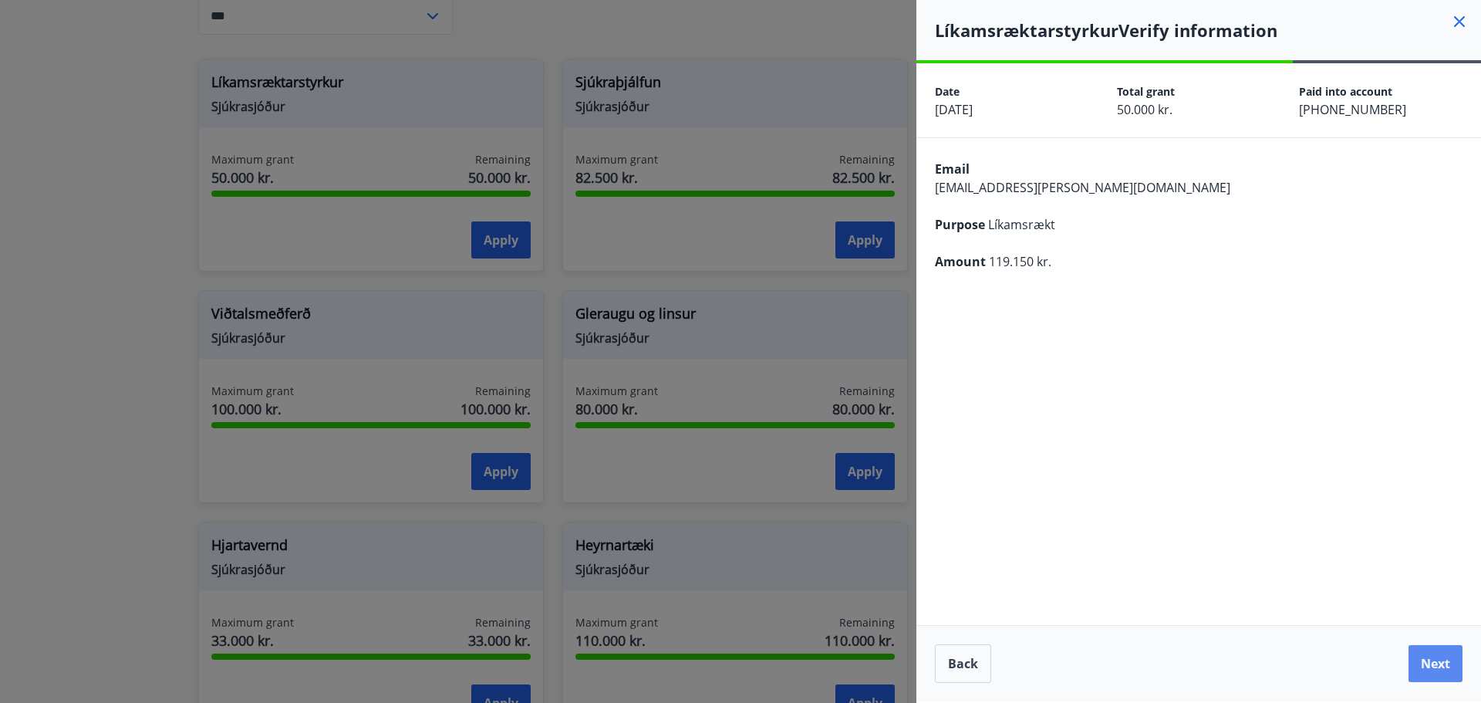
click at [1425, 662] on button "Next" at bounding box center [1435, 663] width 54 height 37
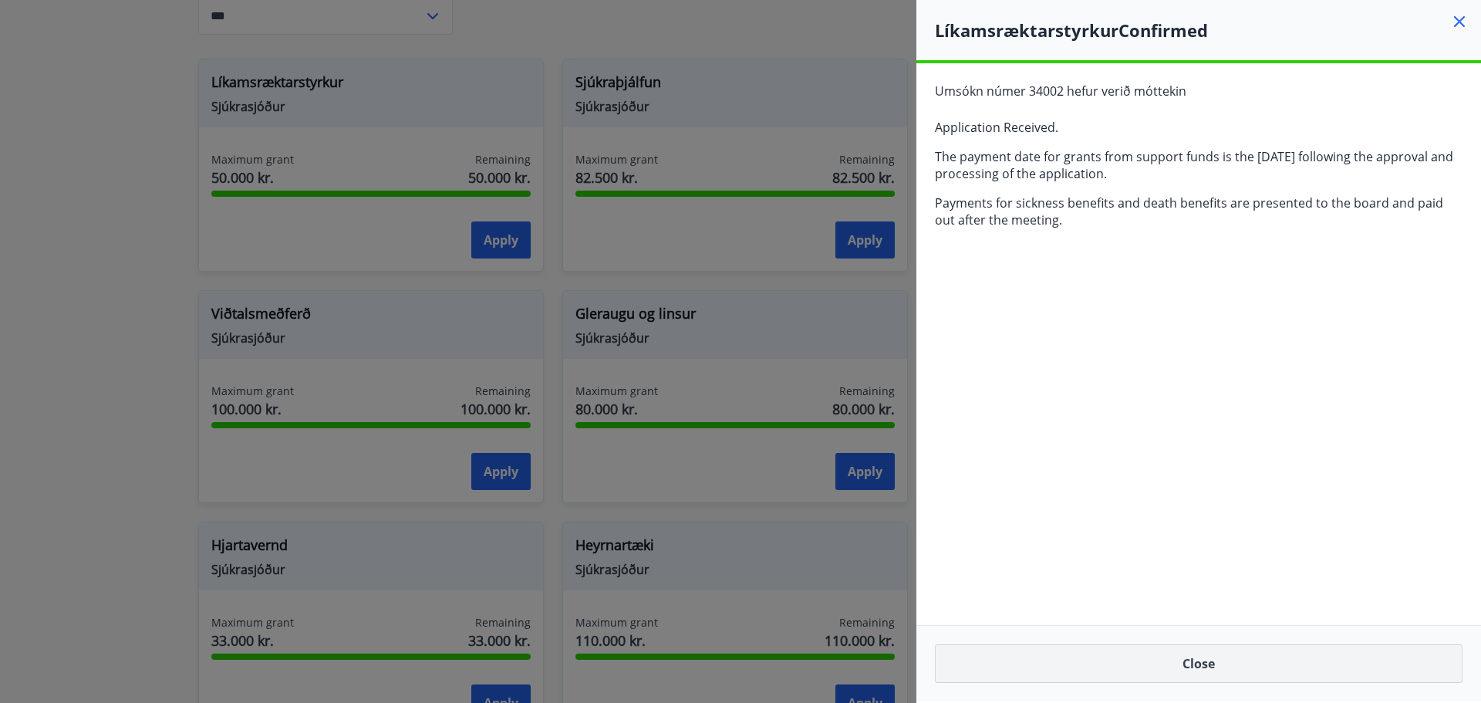
click at [1204, 668] on button "Close" at bounding box center [1199, 663] width 528 height 39
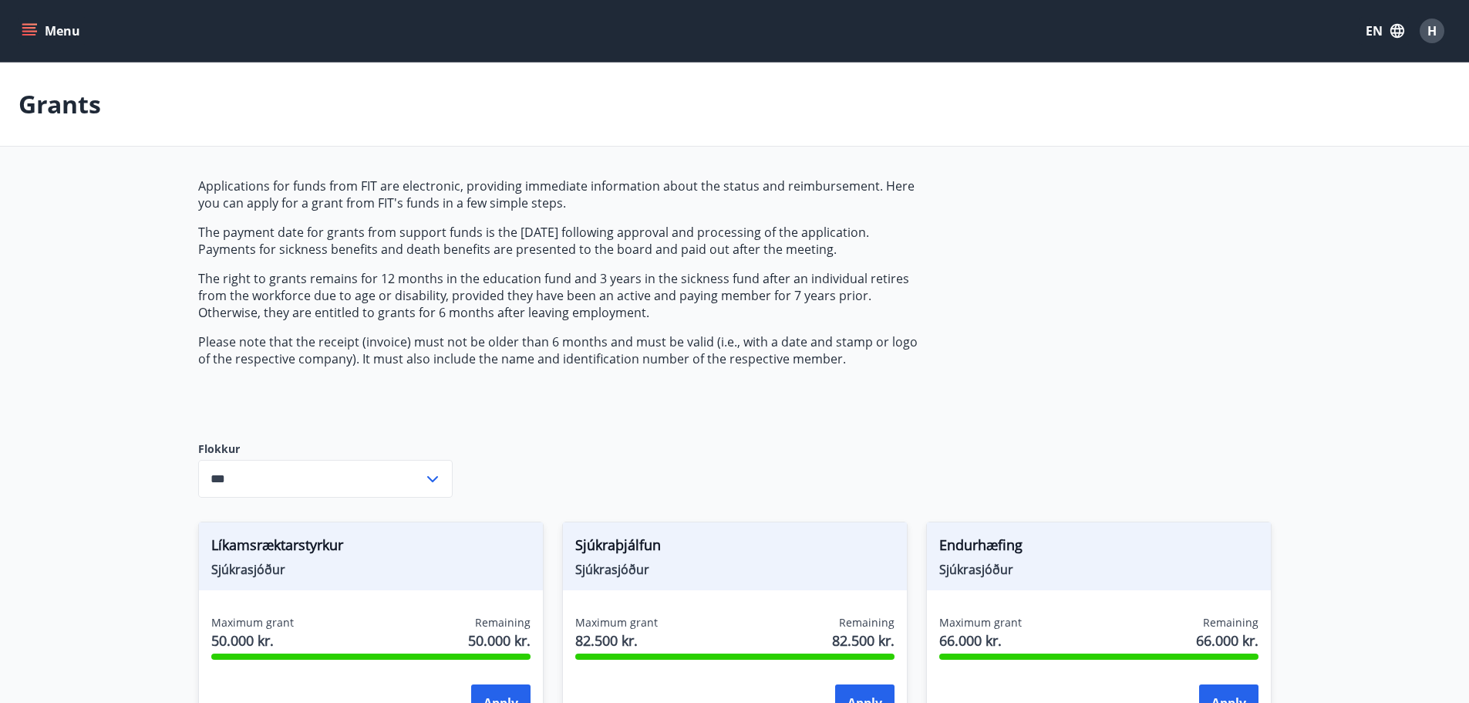
click at [1438, 24] on div "H" at bounding box center [1432, 31] width 25 height 25
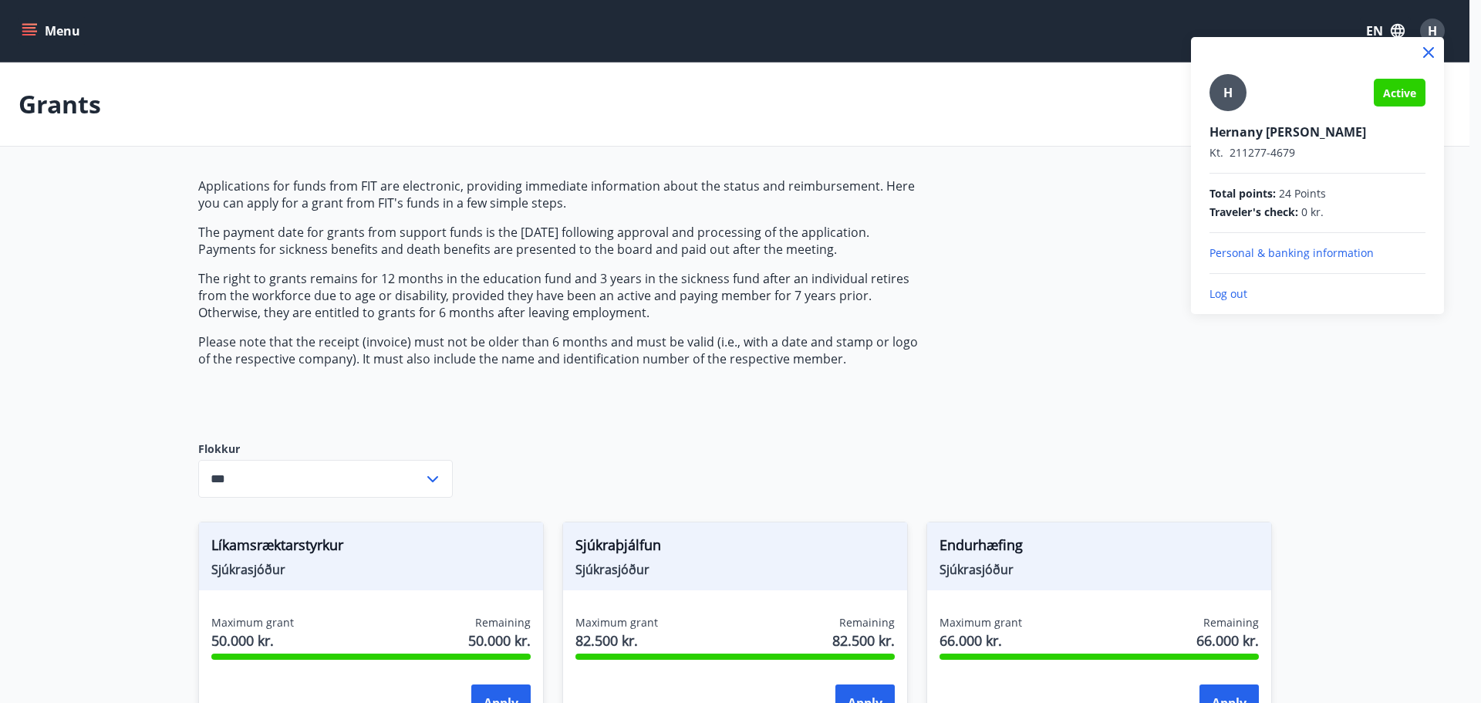
click at [1229, 292] on p "Log out" at bounding box center [1317, 293] width 216 height 15
